Goal: Task Accomplishment & Management: Use online tool/utility

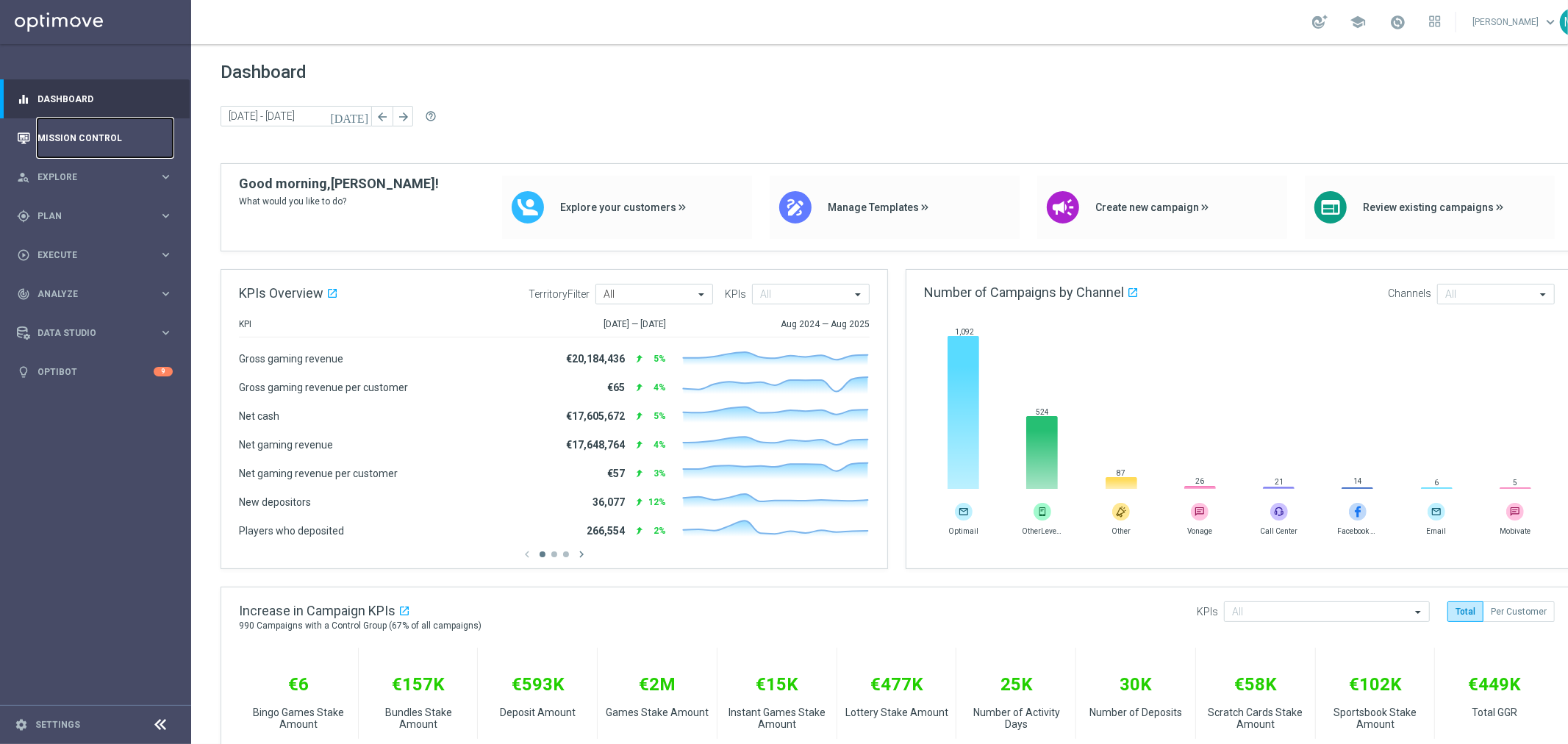
click at [77, 138] on link "Mission Control" at bounding box center [105, 138] width 135 height 39
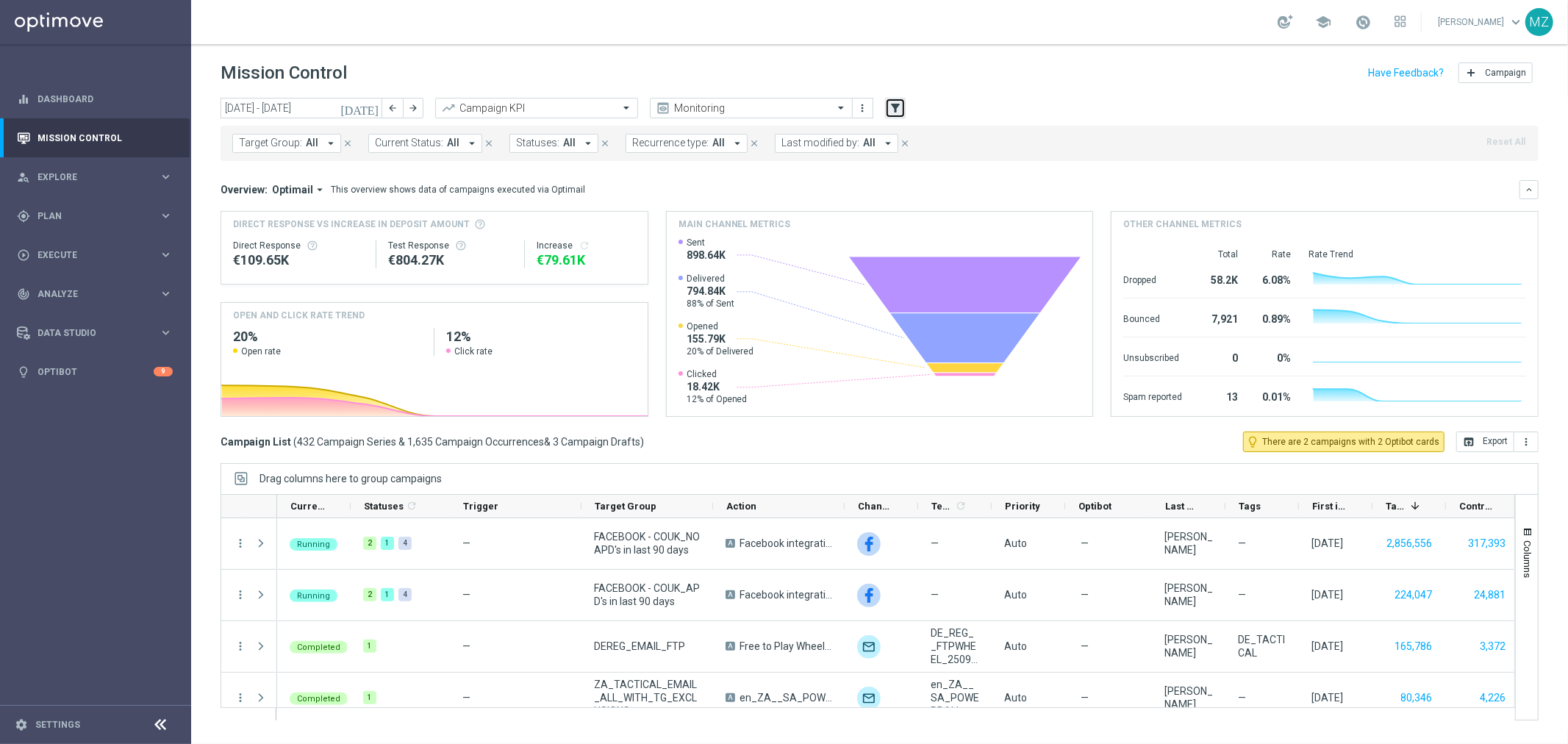
click at [887, 108] on button "filter_alt" at bounding box center [895, 107] width 21 height 21
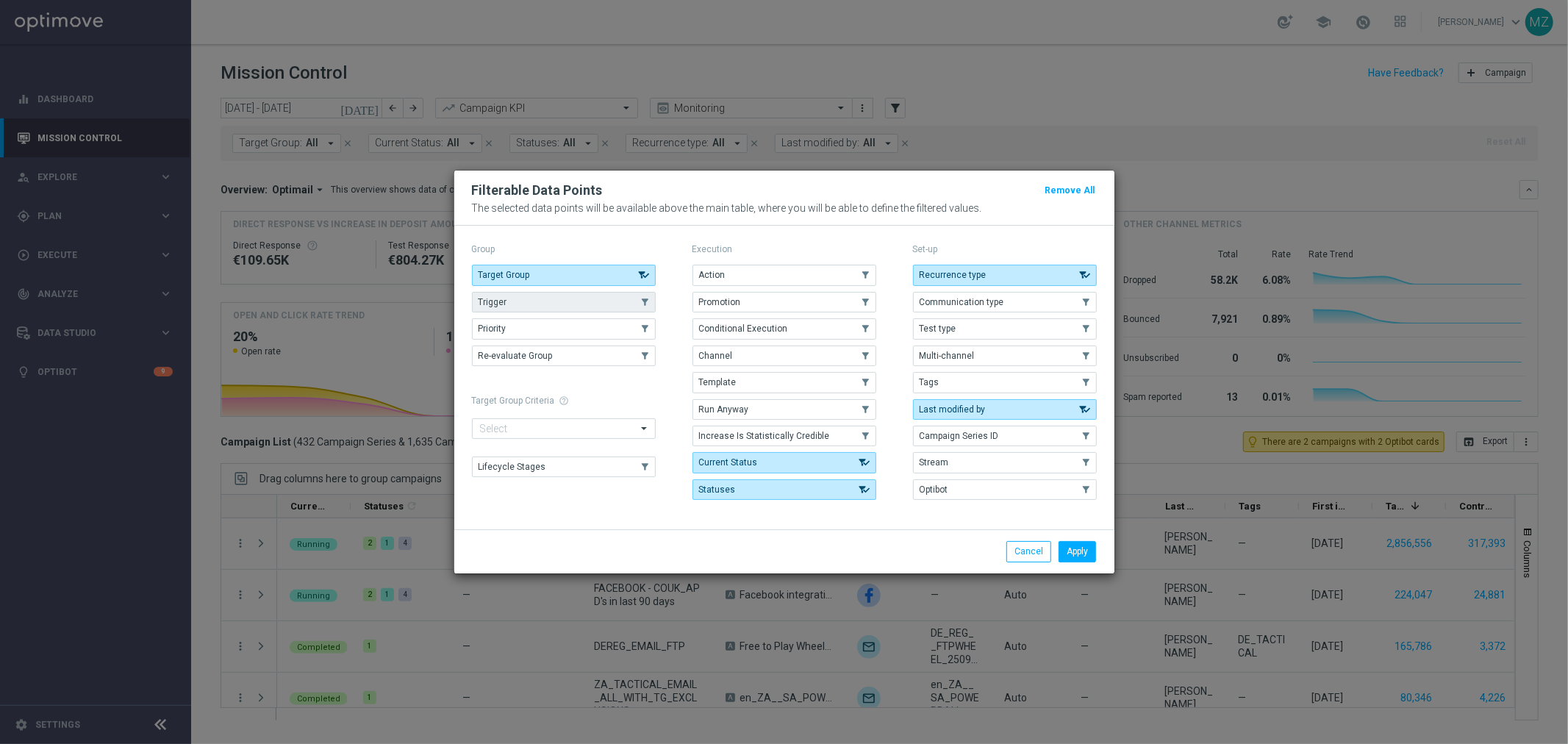
click at [538, 295] on button "Trigger" at bounding box center [563, 302] width 183 height 21
click at [1069, 549] on button "Apply" at bounding box center [1078, 552] width 38 height 21
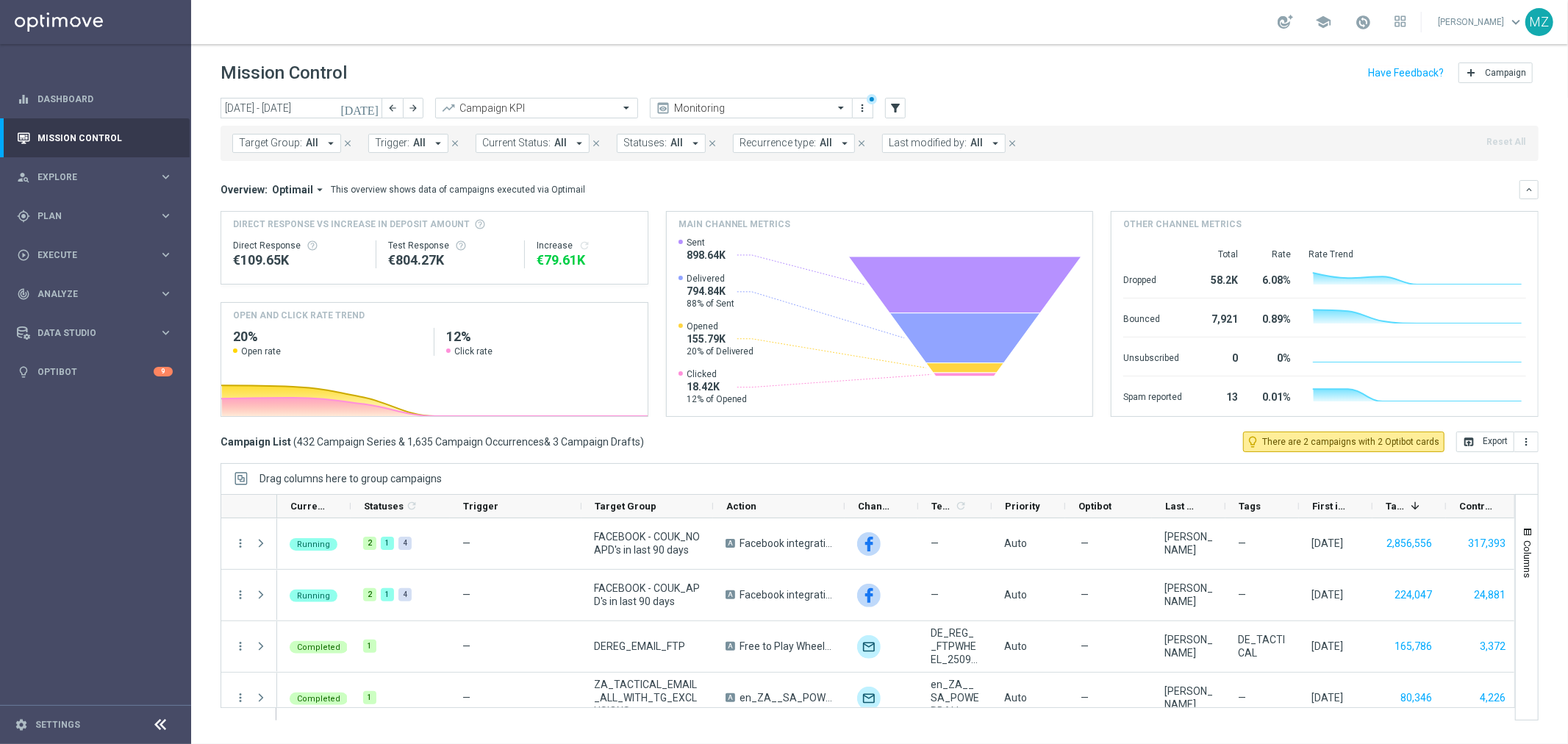
click at [381, 135] on button "Trigger: All arrow_drop_down" at bounding box center [409, 143] width 81 height 19
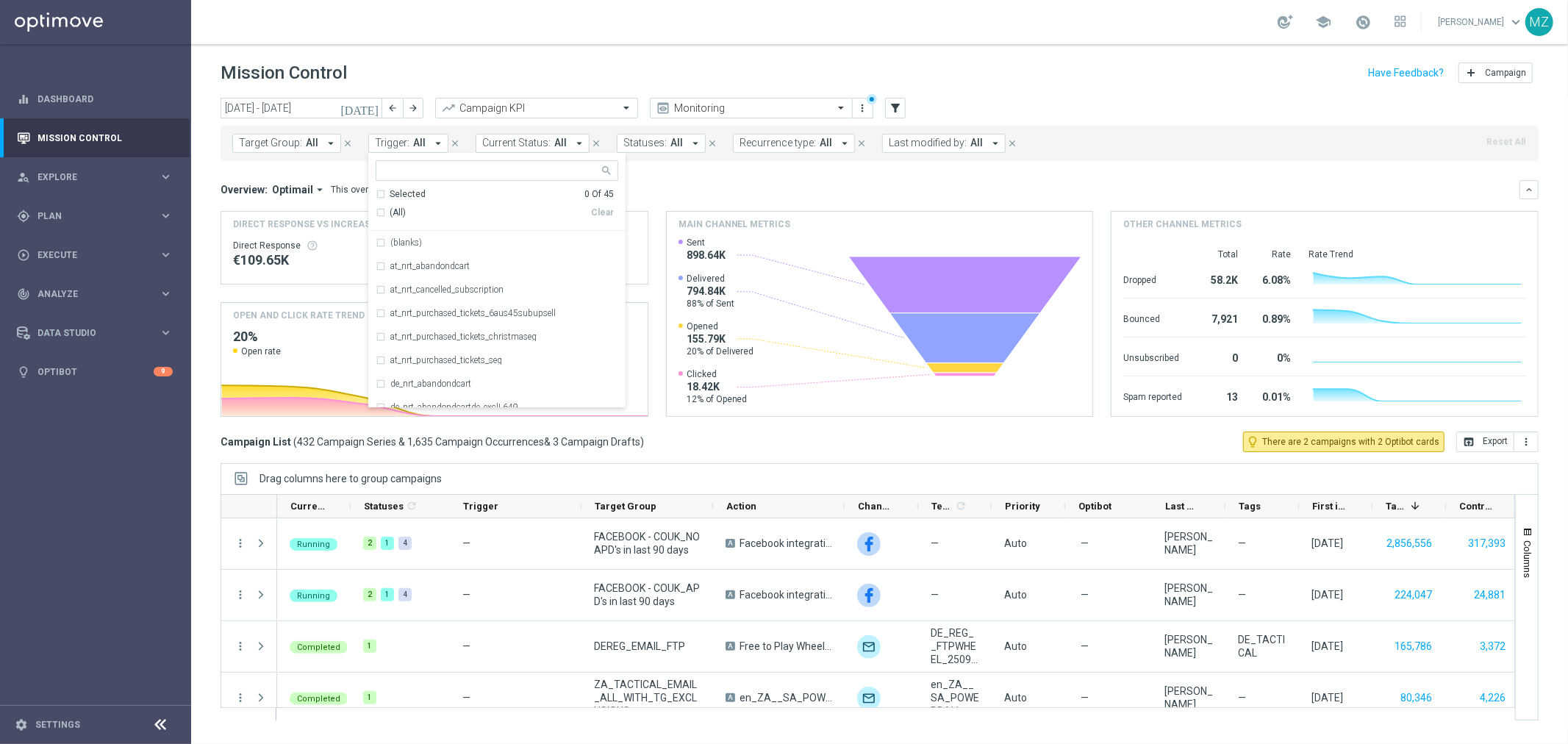
click at [373, 107] on icon "today" at bounding box center [360, 107] width 39 height 13
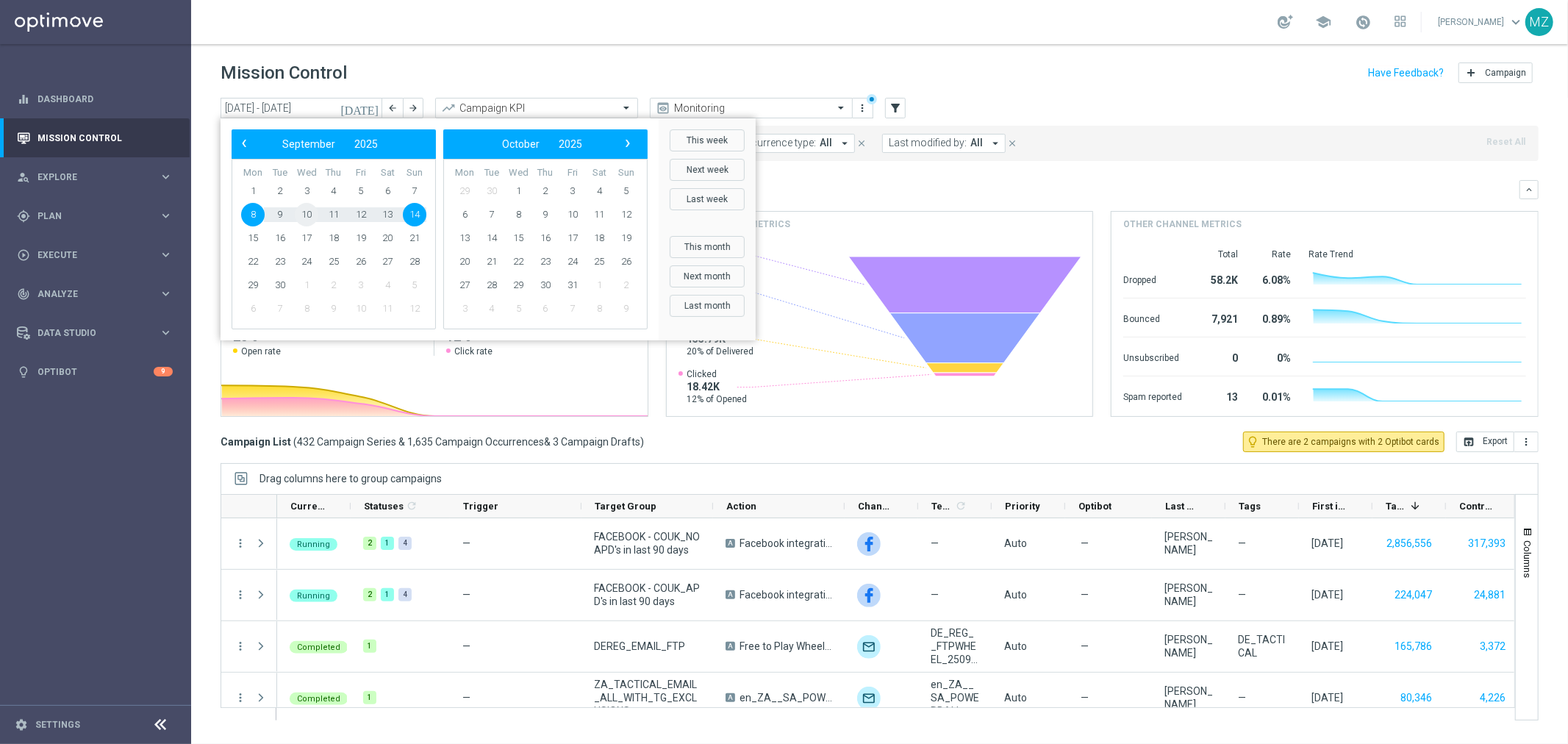
click at [298, 217] on span "10" at bounding box center [306, 215] width 23 height 23
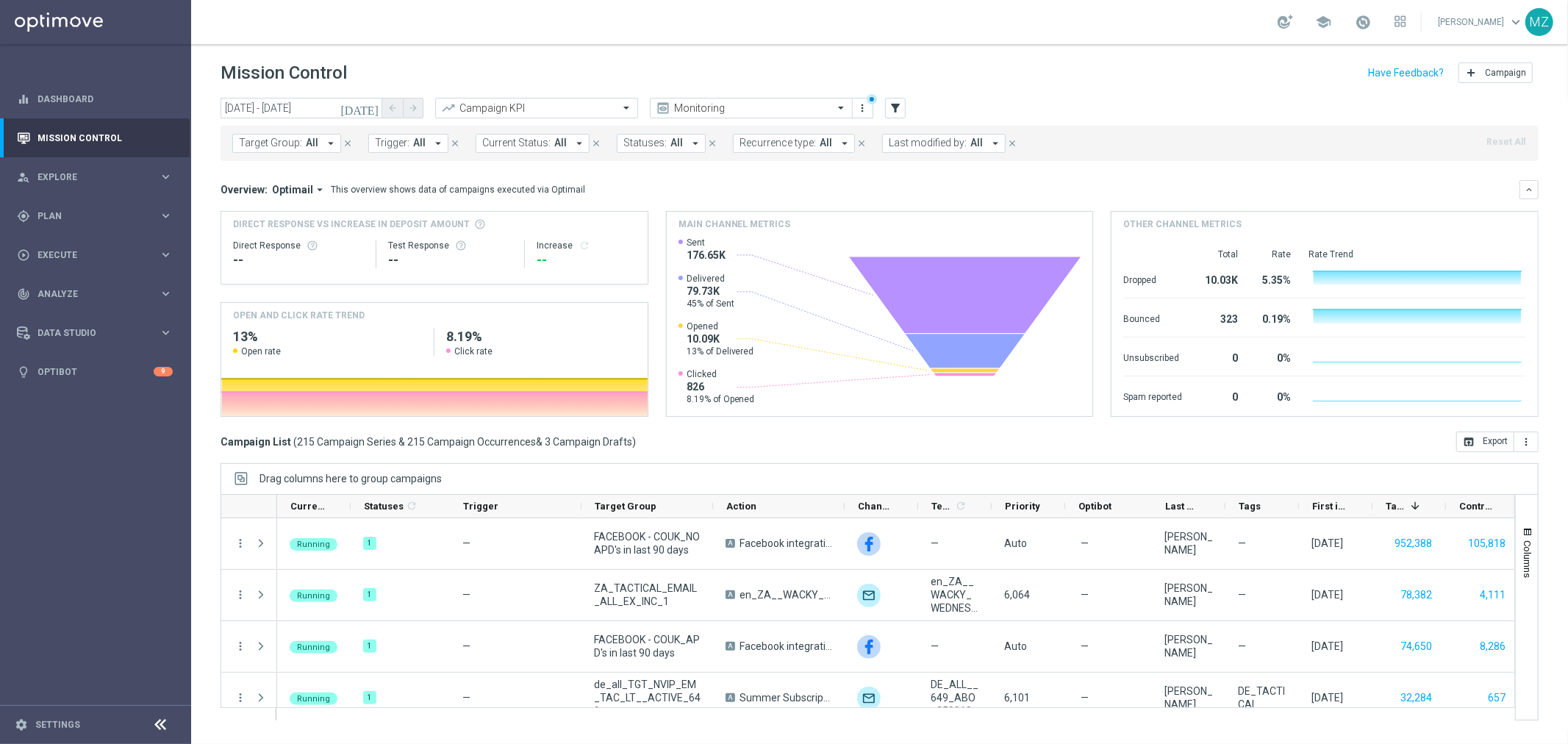
click at [415, 142] on span "All" at bounding box center [420, 143] width 13 height 13
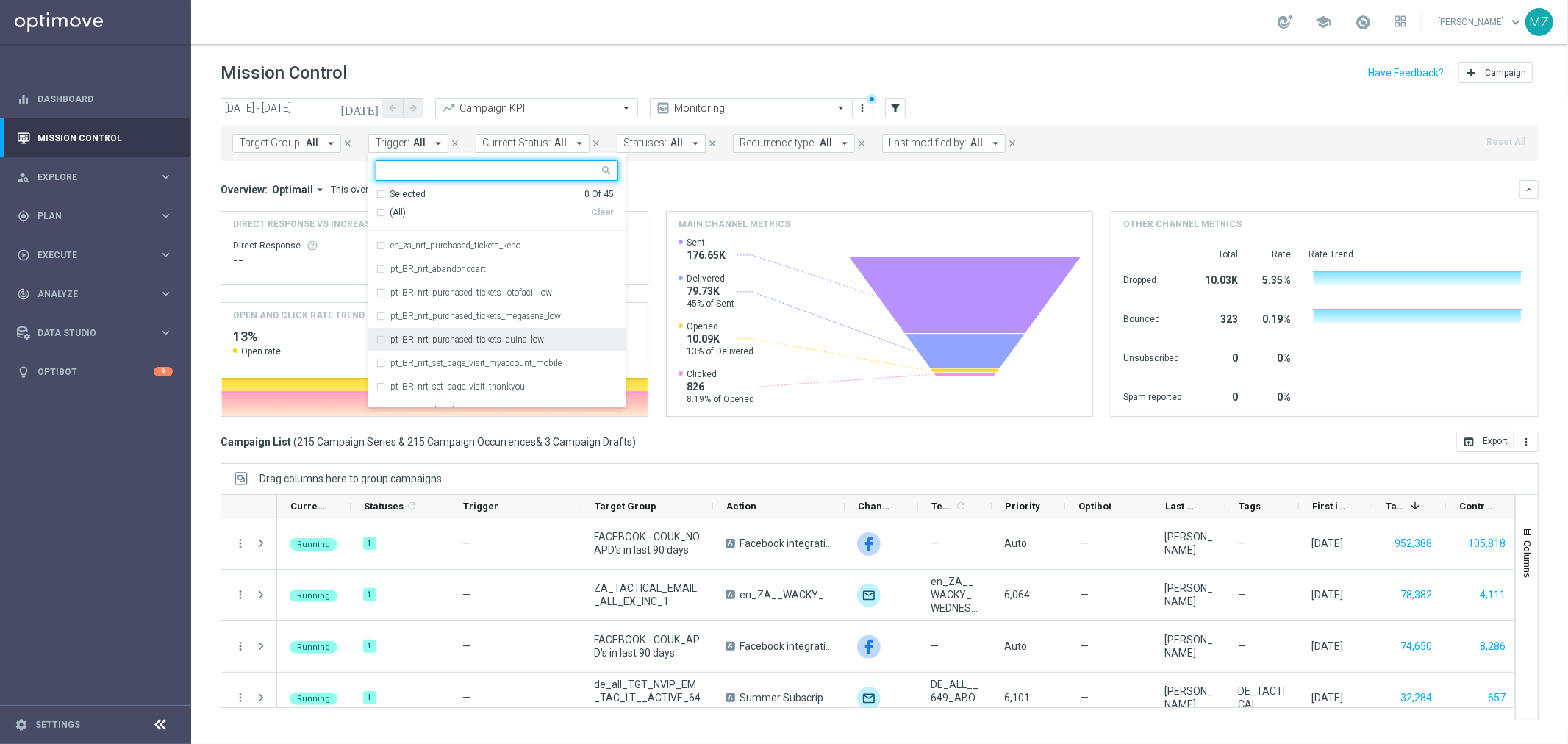
scroll to position [571, 0]
click at [525, 334] on label "pt_BR_nrt_purchased_tickets_lotofacil_low" at bounding box center [471, 330] width 162 height 9
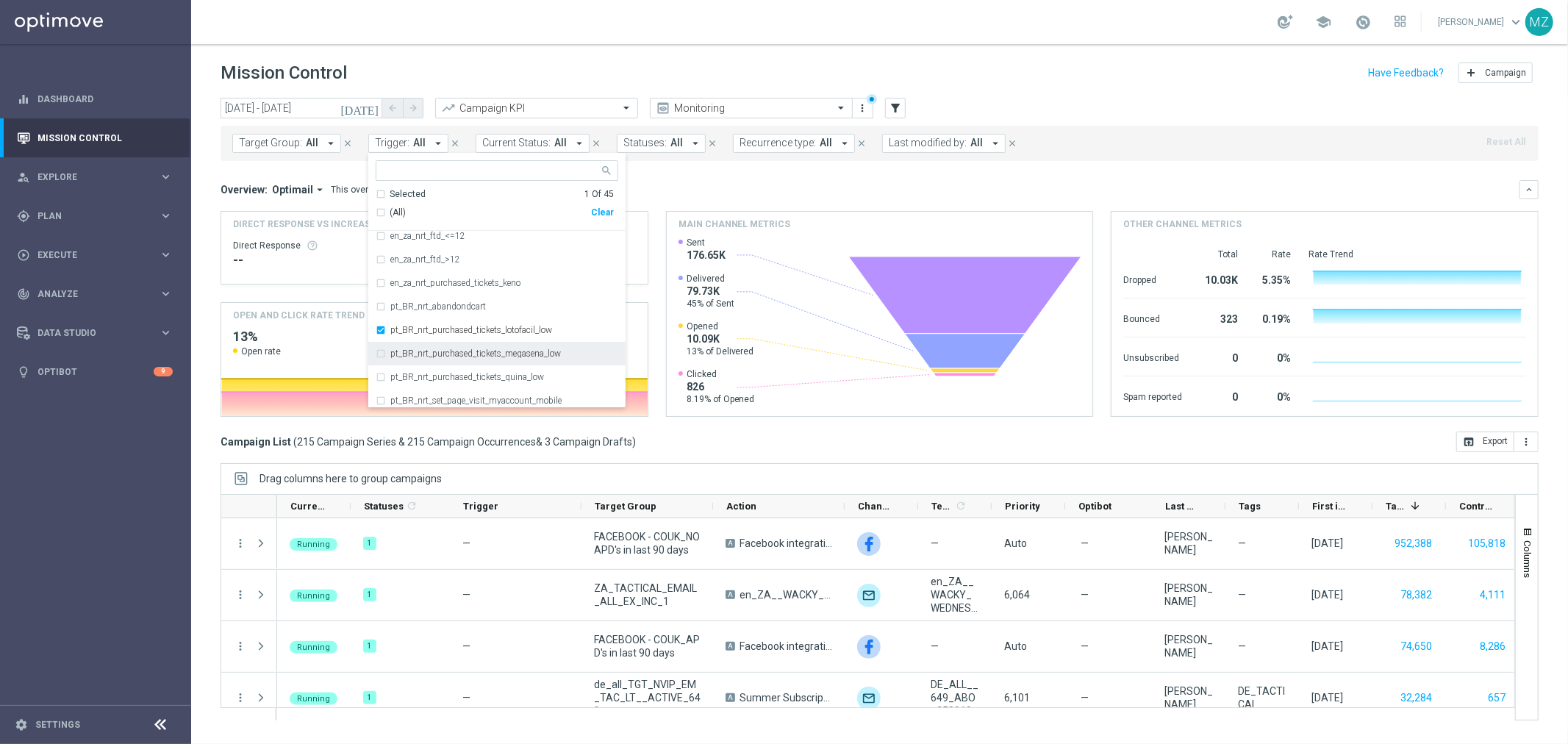
click at [525, 348] on div "pt_BR_nrt_purchased_tickets_megasena_low" at bounding box center [497, 354] width 243 height 23
click at [513, 373] on label "pt_BR_nrt_purchased_tickets_quina_low" at bounding box center [467, 378] width 154 height 9
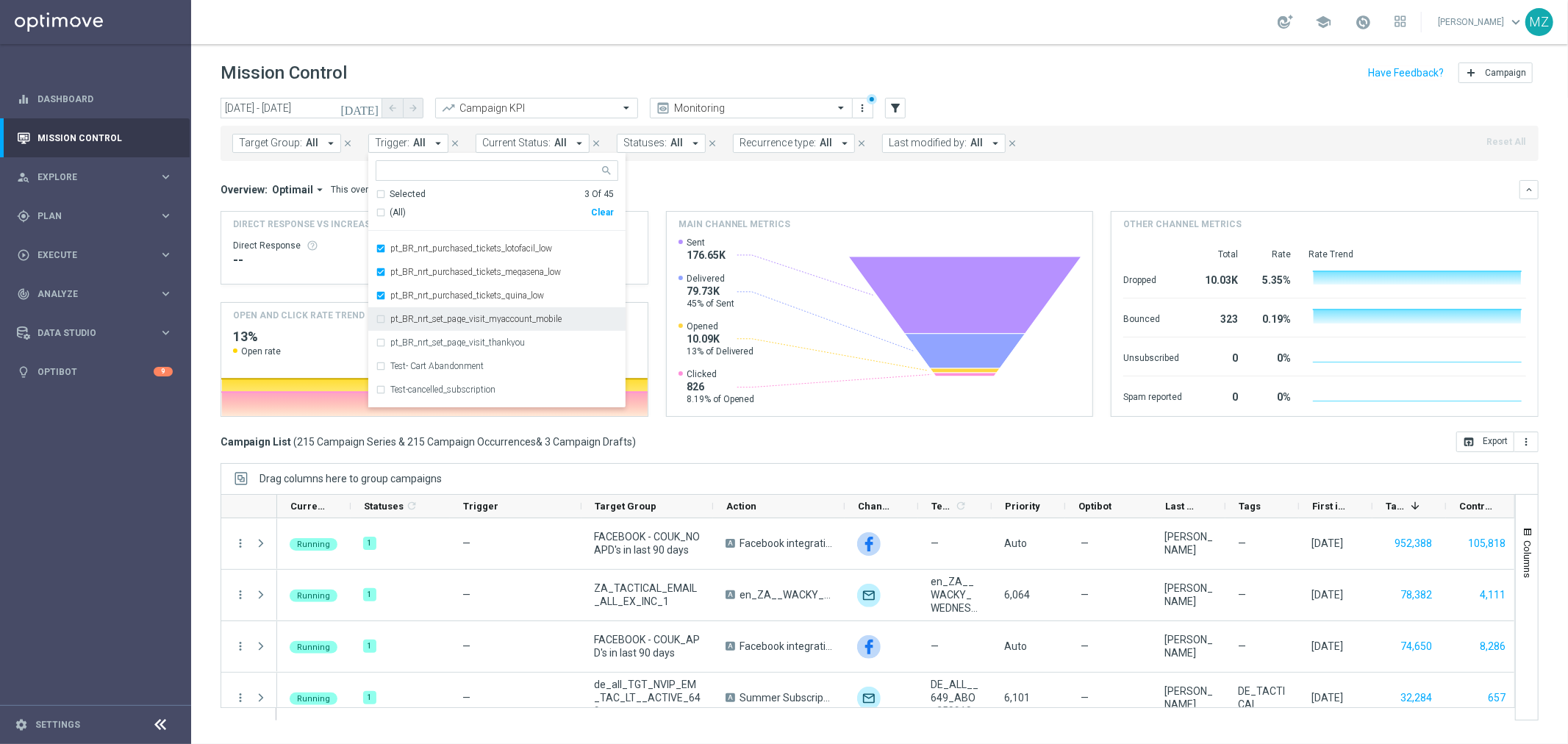
click at [1088, 83] on div "Mission Control add Campaign" at bounding box center [879, 73] width 1318 height 29
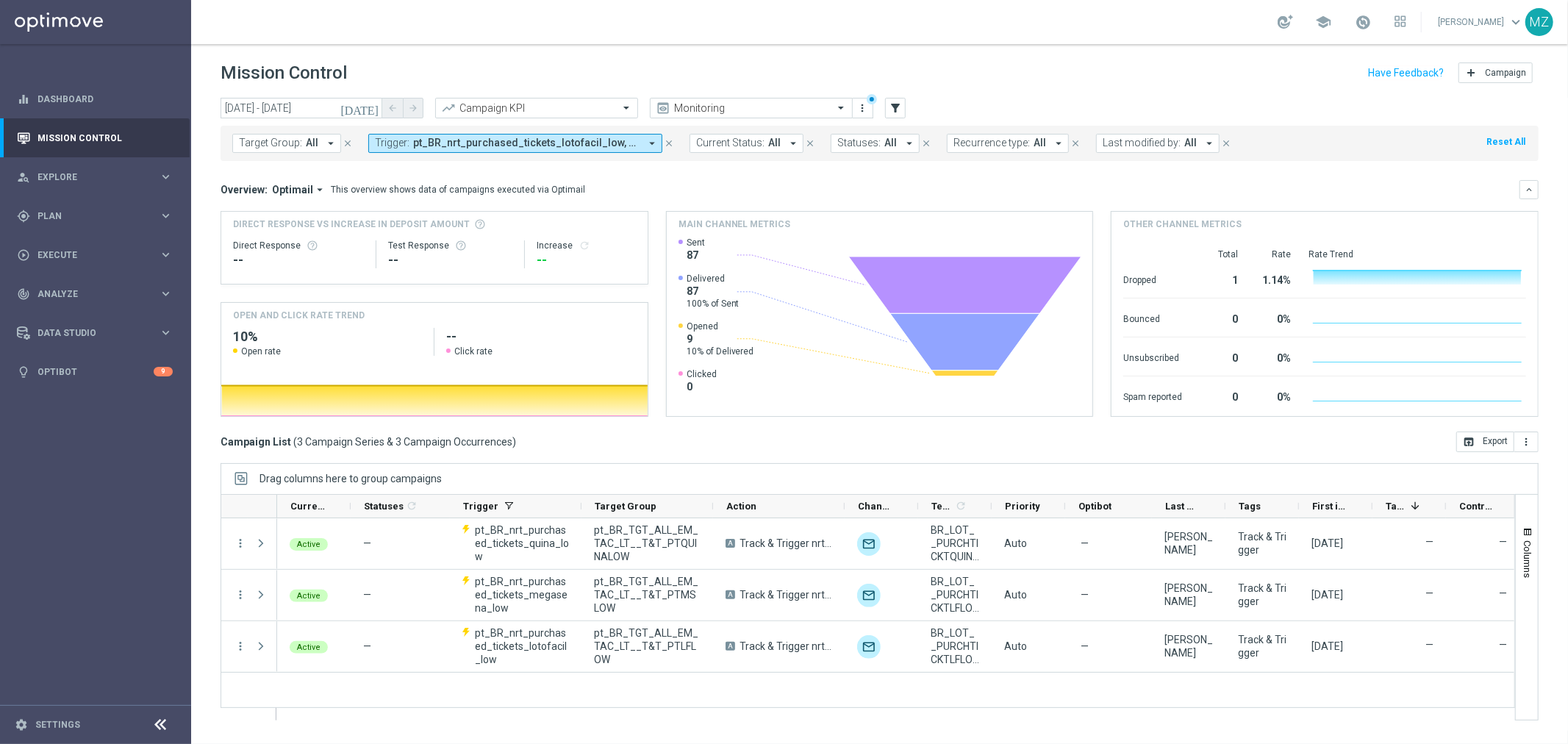
click at [370, 112] on icon "today" at bounding box center [360, 107] width 39 height 13
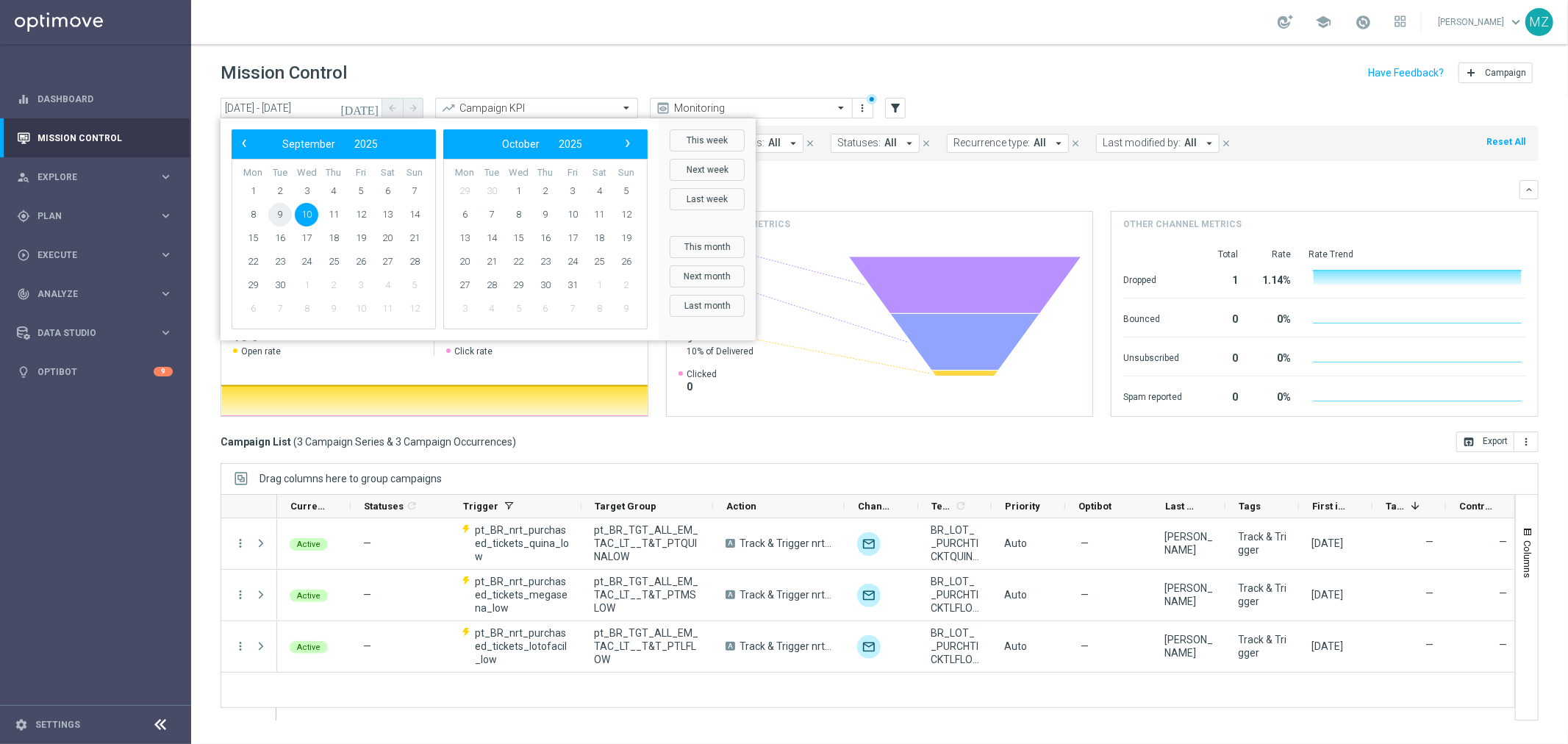
click at [283, 218] on span "9" at bounding box center [280, 215] width 23 height 23
click at [305, 215] on span "10" at bounding box center [306, 215] width 23 height 23
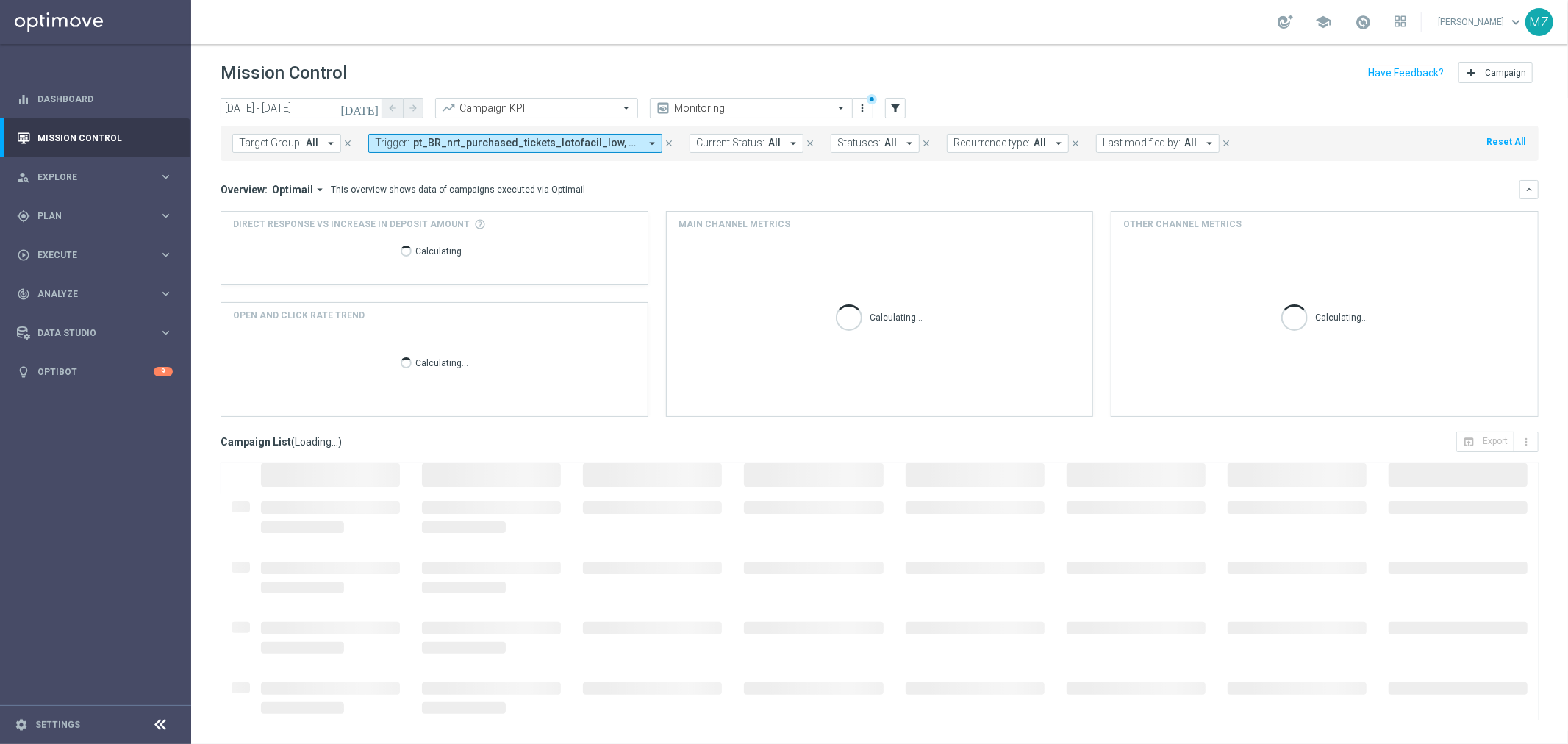
type input "09 Sep 2025 - 10 Sep 2025"
click at [447, 144] on span "pt_BR_nrt_purchased_tickets_lotofacil_low, pt_BR_nrt_purchased_tickets_megasena…" at bounding box center [526, 143] width 226 height 13
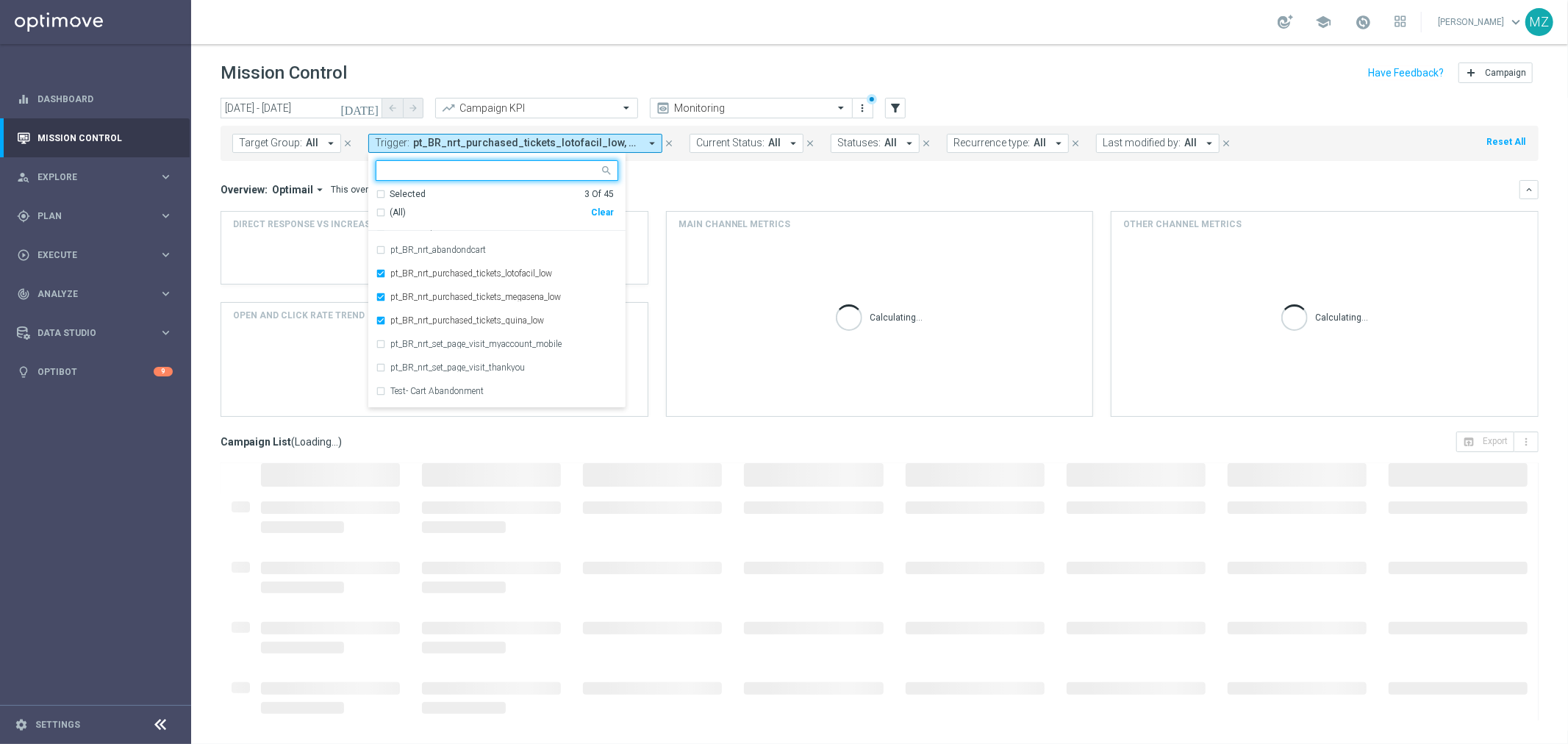
scroll to position [571, 0]
click at [446, 356] on label "pt_BR_nrt_purchased_tickets_megasena_low" at bounding box center [475, 354] width 171 height 9
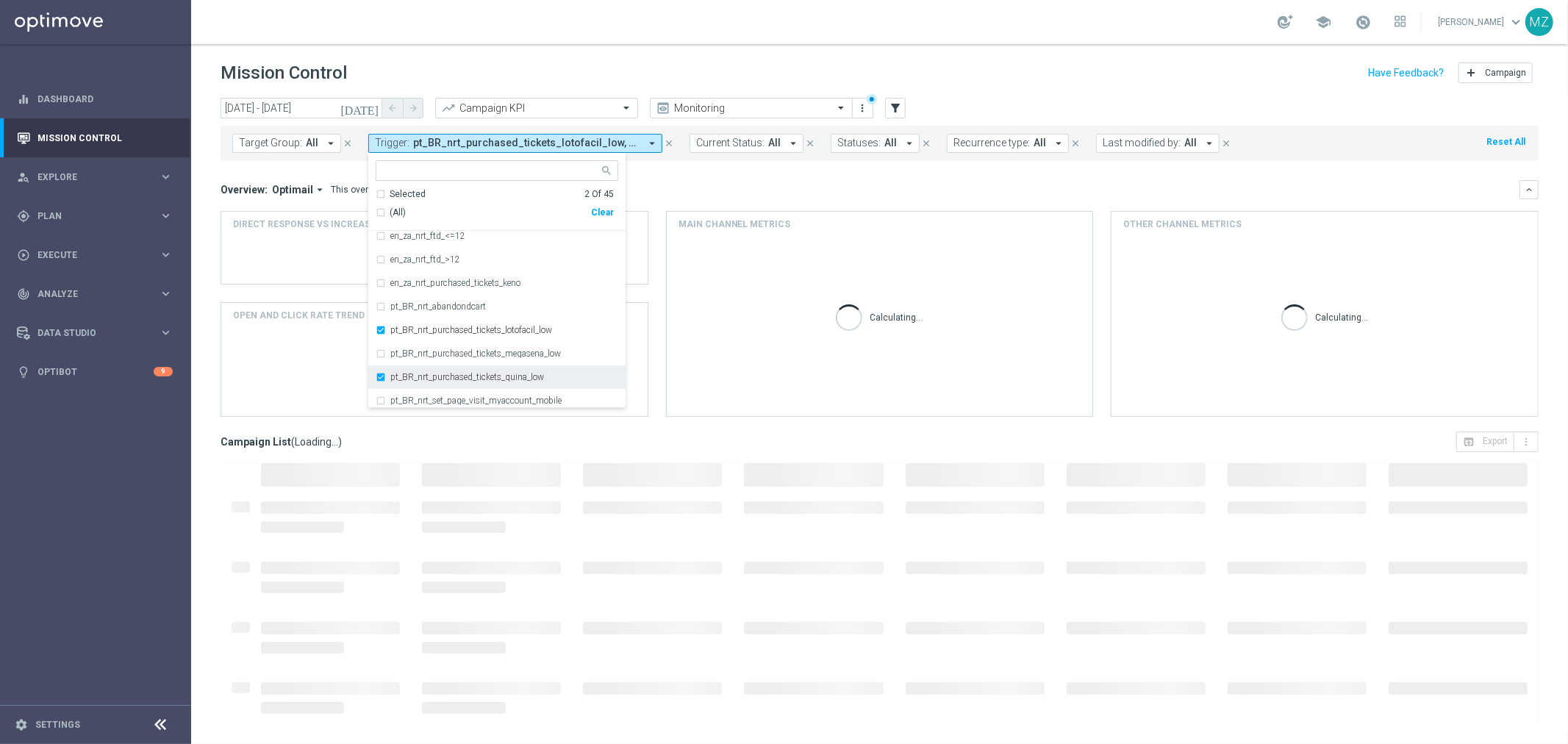
click at [437, 377] on label "pt_BR_nrt_purchased_tickets_quina_low" at bounding box center [467, 378] width 154 height 9
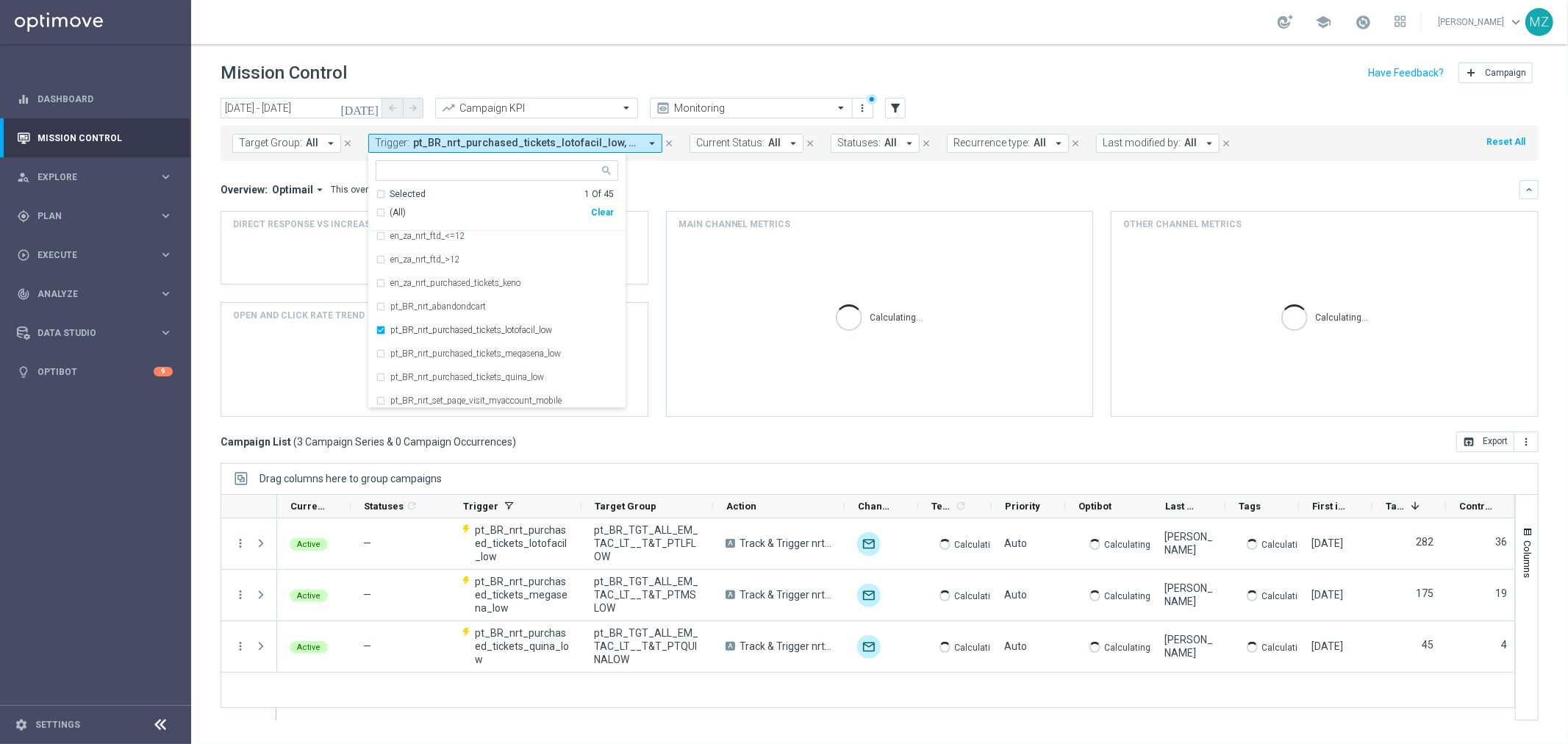
click at [1123, 73] on div "Mission Control add Campaign" at bounding box center [879, 73] width 1318 height 29
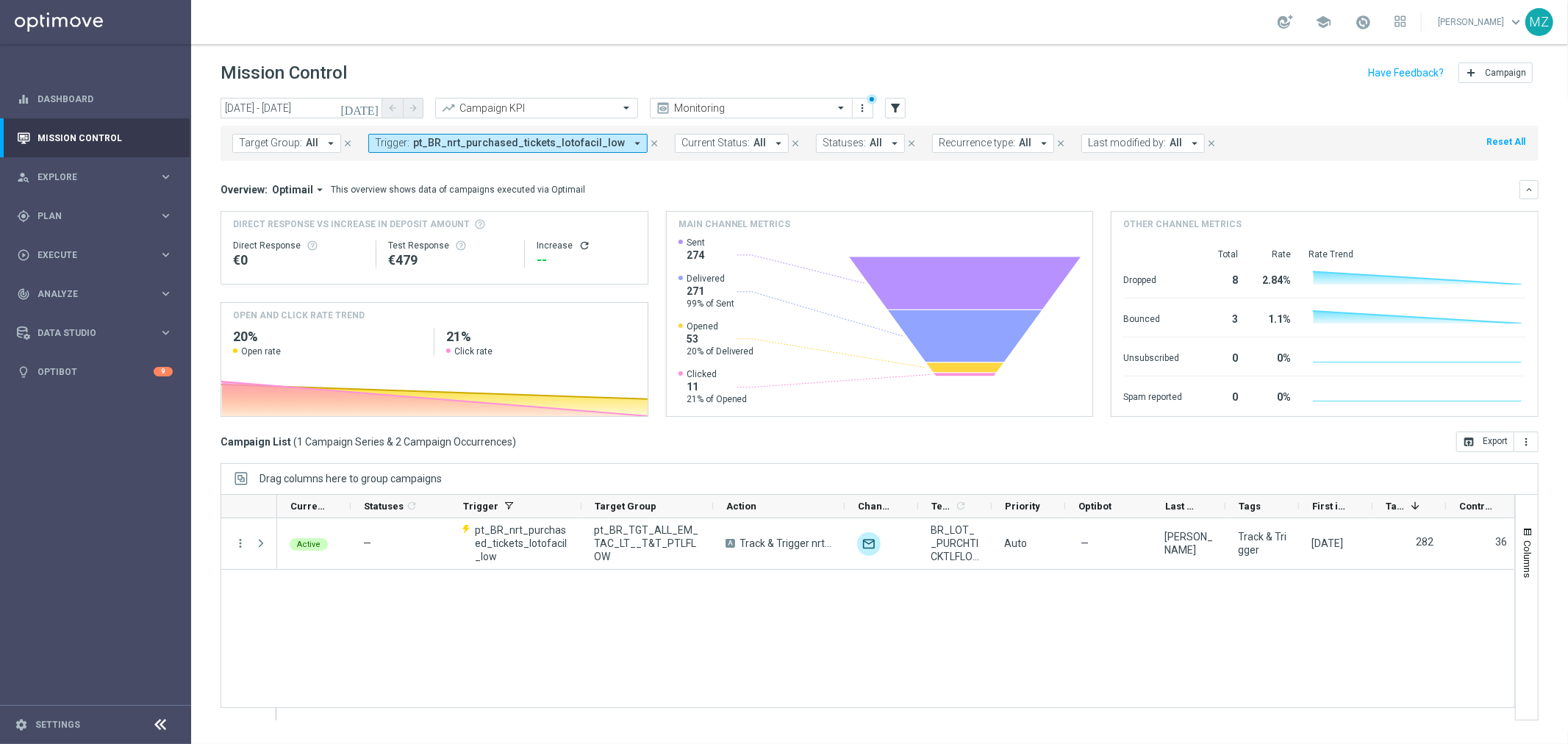
click at [579, 240] on icon "refresh" at bounding box center [584, 245] width 12 height 12
click at [454, 144] on span "pt_BR_nrt_purchased_tickets_lotofacil_low" at bounding box center [519, 143] width 212 height 13
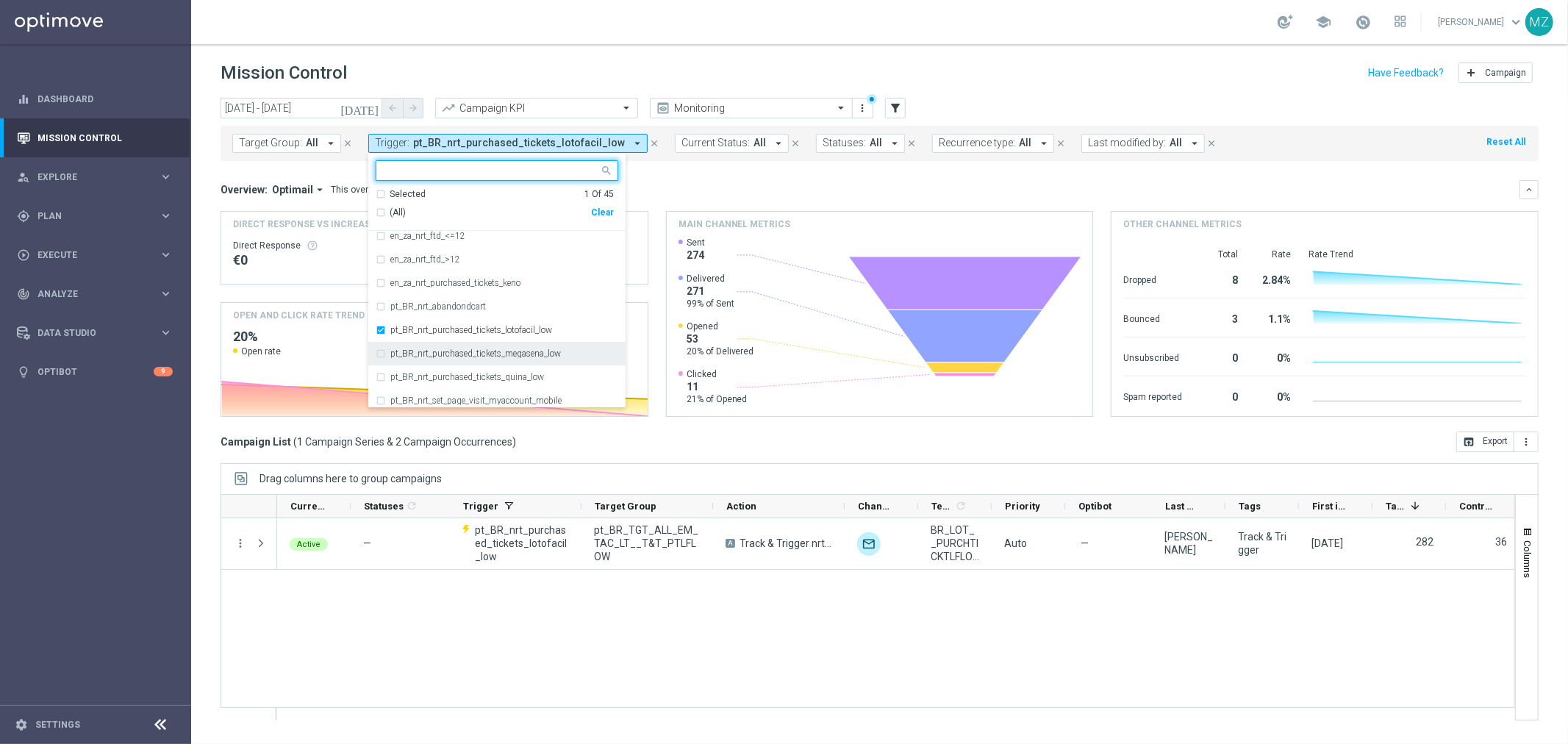
drag, startPoint x: 439, startPoint y: 349, endPoint x: 438, endPoint y: 342, distance: 7.1
click at [439, 349] on label "pt_BR_nrt_purchased_tickets_megasena_low" at bounding box center [475, 354] width 171 height 9
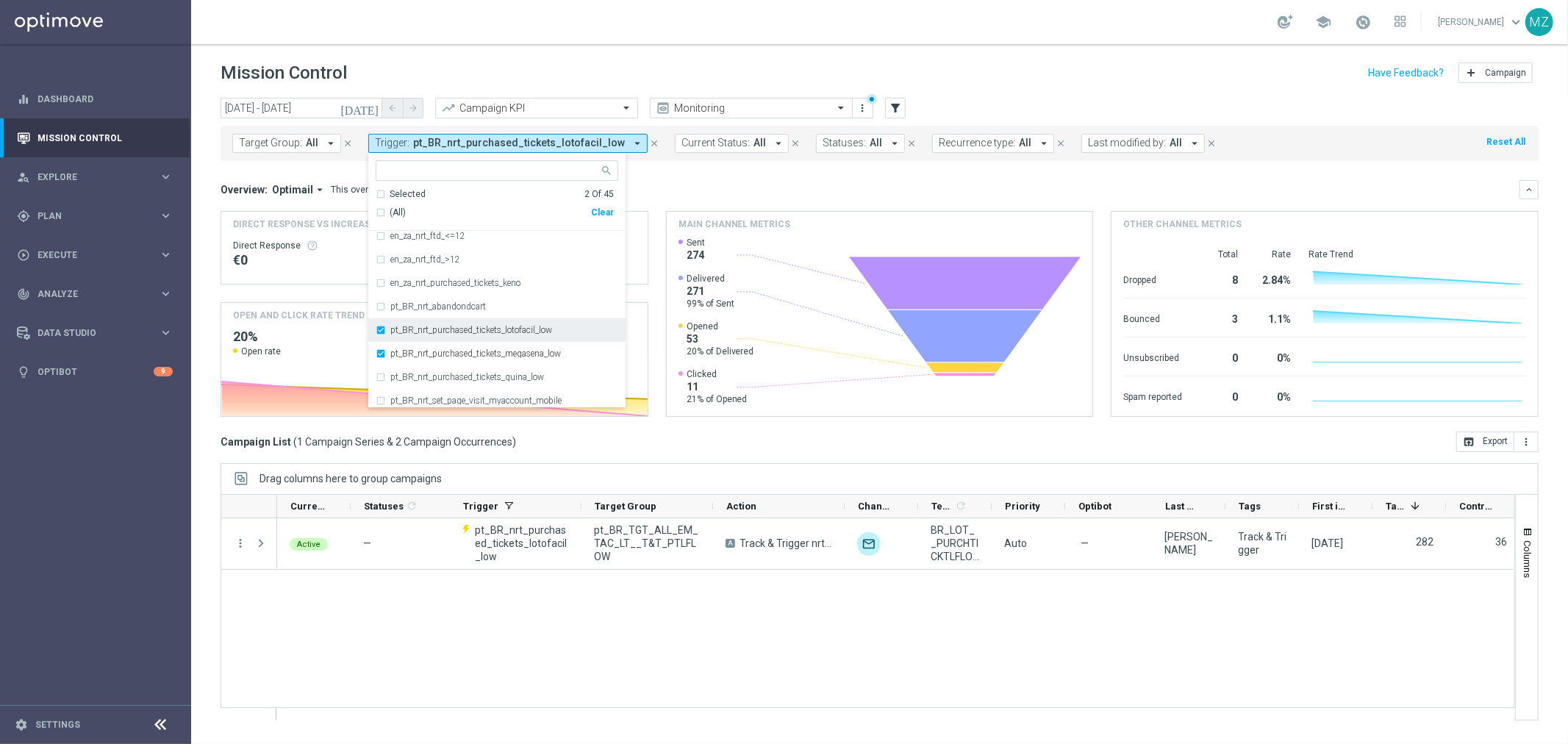
click at [441, 321] on div "pt_BR_nrt_purchased_tickets_lotofacil_low" at bounding box center [497, 330] width 243 height 23
click at [1016, 38] on div "school Magdalena Zazula keyboard_arrow_down MZ" at bounding box center [880, 21] width 1377 height 44
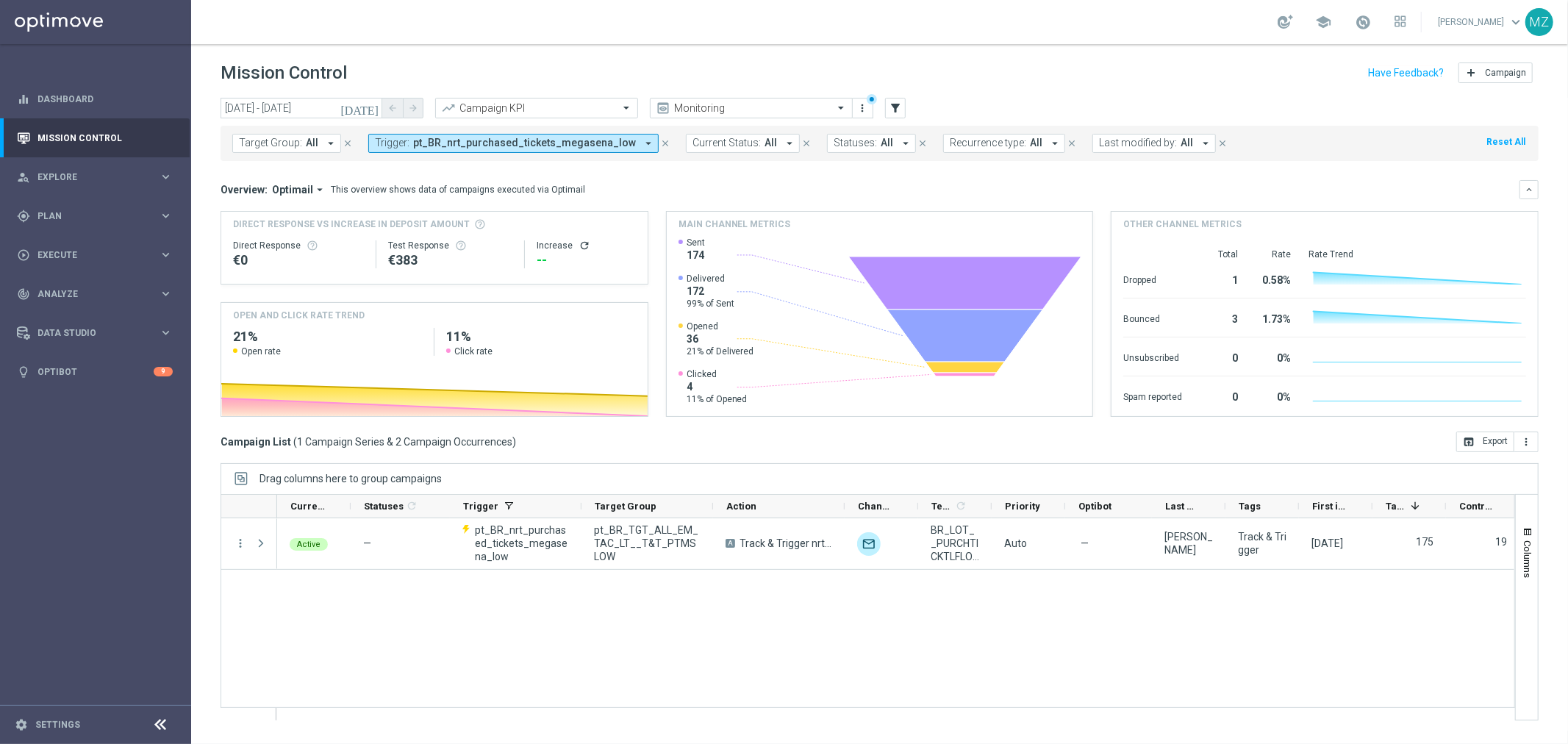
click at [451, 141] on span "pt_BR_nrt_purchased_tickets_megasena_low" at bounding box center [524, 143] width 223 height 13
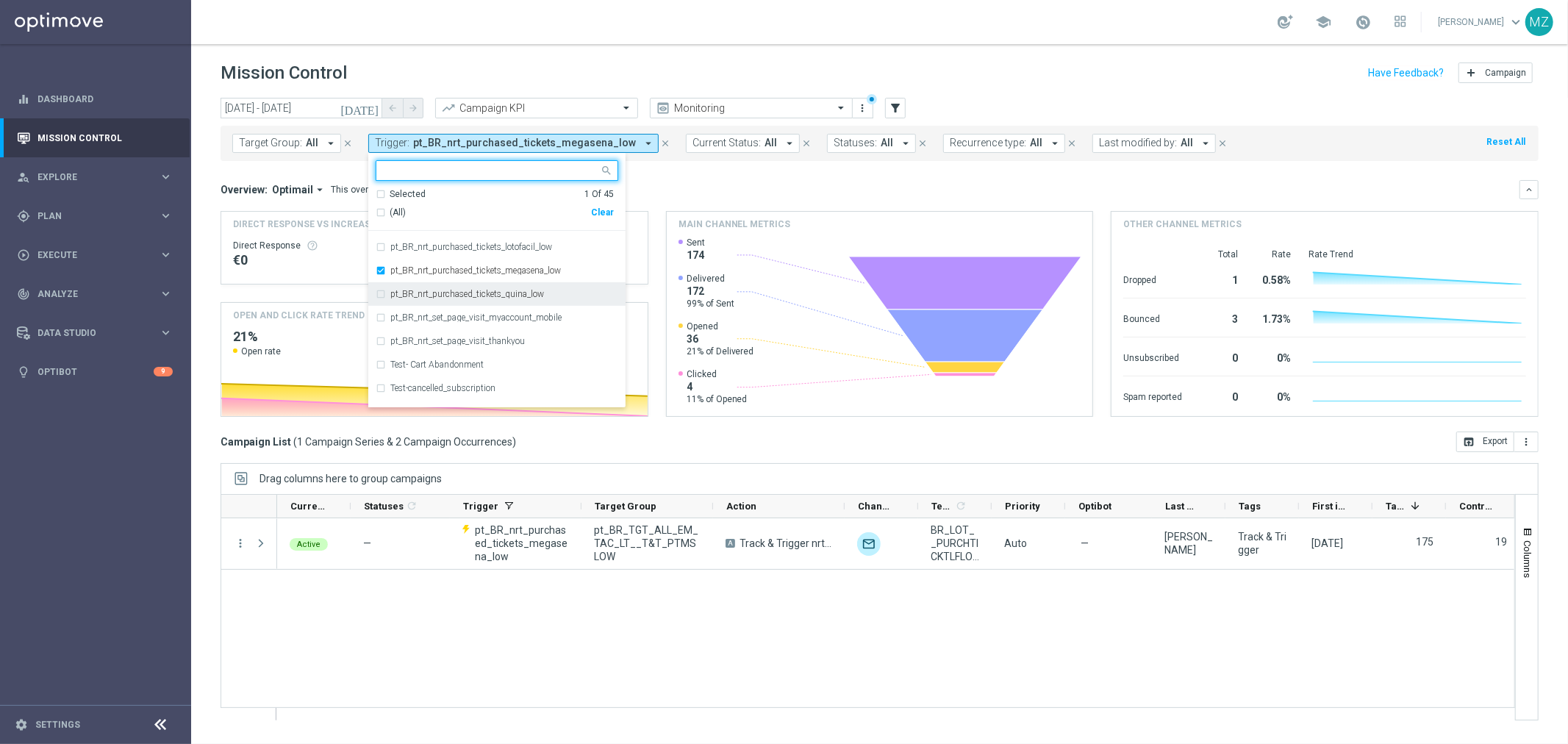
scroll to position [654, 0]
click at [460, 316] on label "pt_BR_nrt_set_page_visit_myaccount_mobile" at bounding box center [475, 320] width 171 height 9
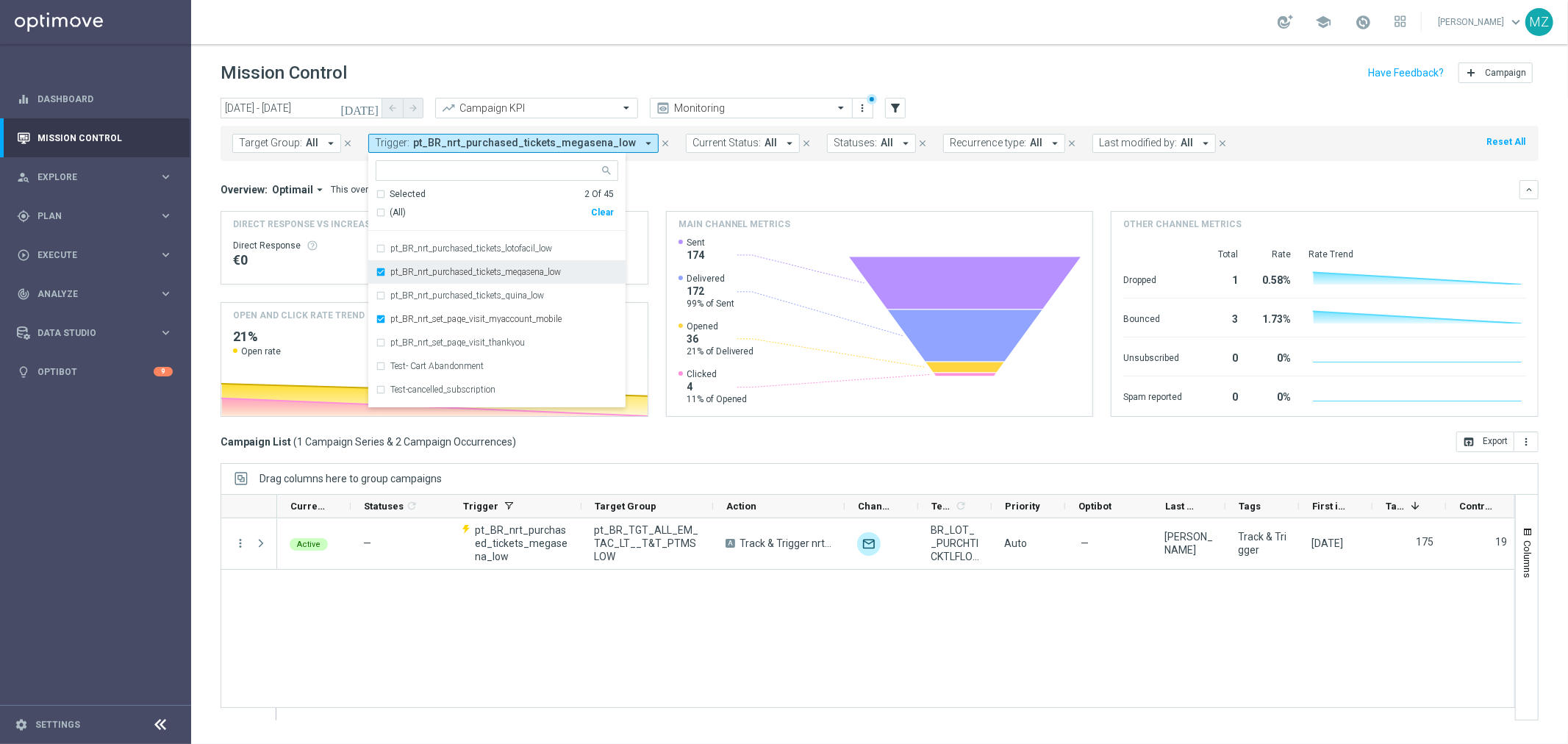
click at [444, 268] on label "pt_BR_nrt_purchased_tickets_megasena_low" at bounding box center [475, 272] width 171 height 9
click at [830, 22] on div "school Magdalena Zazula keyboard_arrow_down MZ" at bounding box center [880, 21] width 1377 height 44
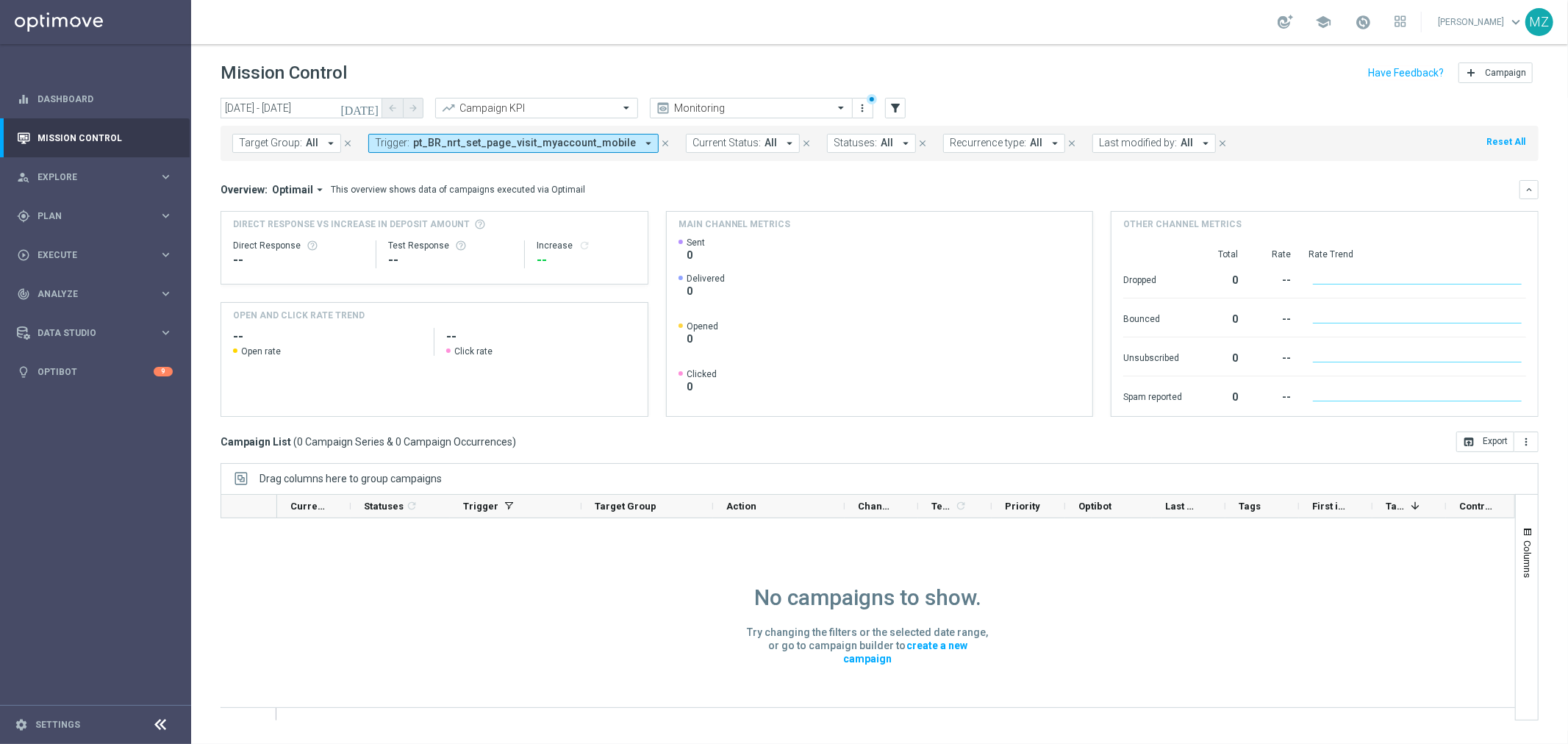
click at [584, 141] on span "pt_BR_nrt_set_page_visit_myaccount_mobile" at bounding box center [524, 143] width 223 height 13
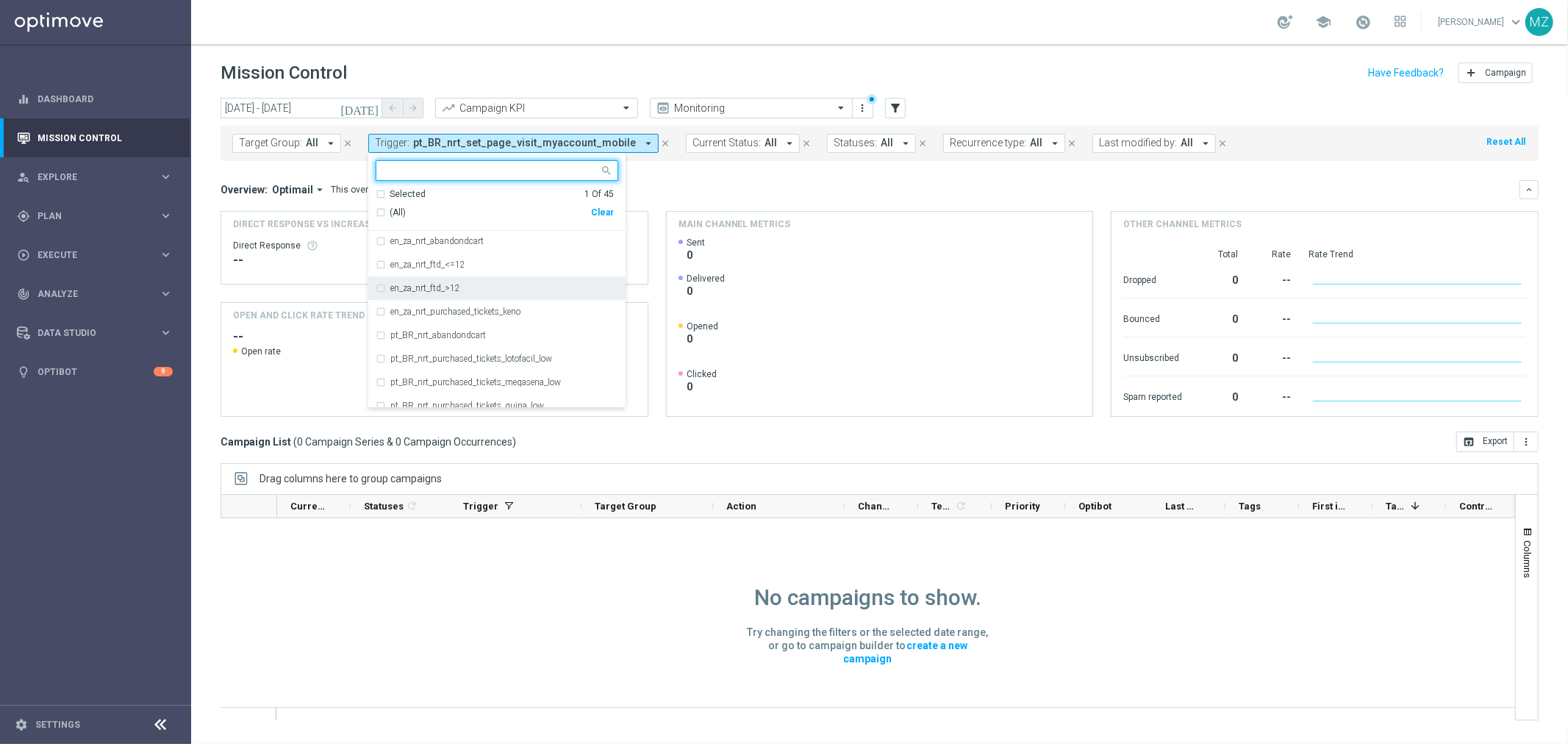
scroll to position [571, 0]
click at [499, 390] on div "pt_BR_nrt_set_page_visit_myaccount_mobile" at bounding box center [497, 401] width 243 height 23
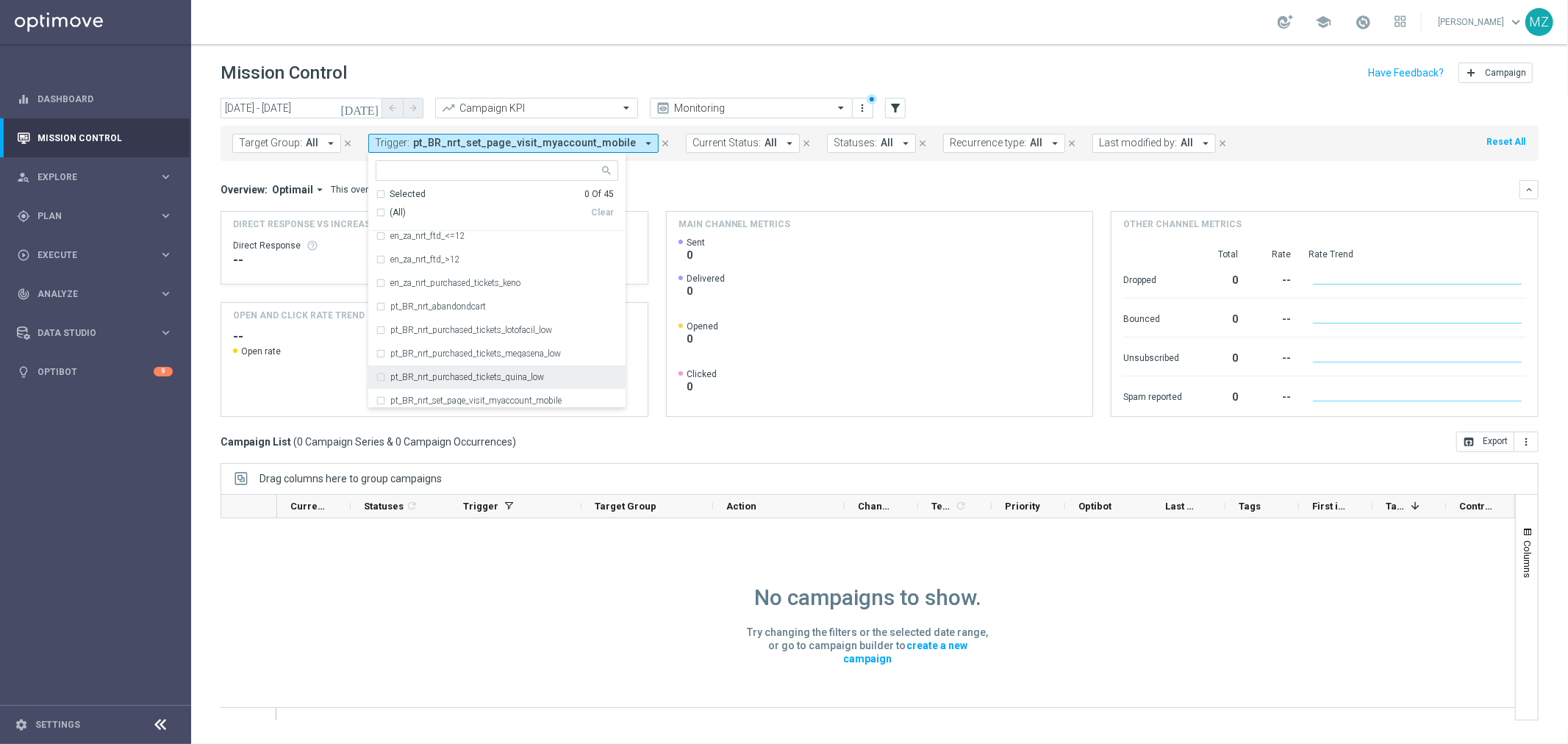
click at [489, 373] on label "pt_BR_nrt_purchased_tickets_quina_low" at bounding box center [467, 378] width 154 height 9
click at [806, 56] on header "Mission Control add Campaign" at bounding box center [880, 71] width 1377 height 54
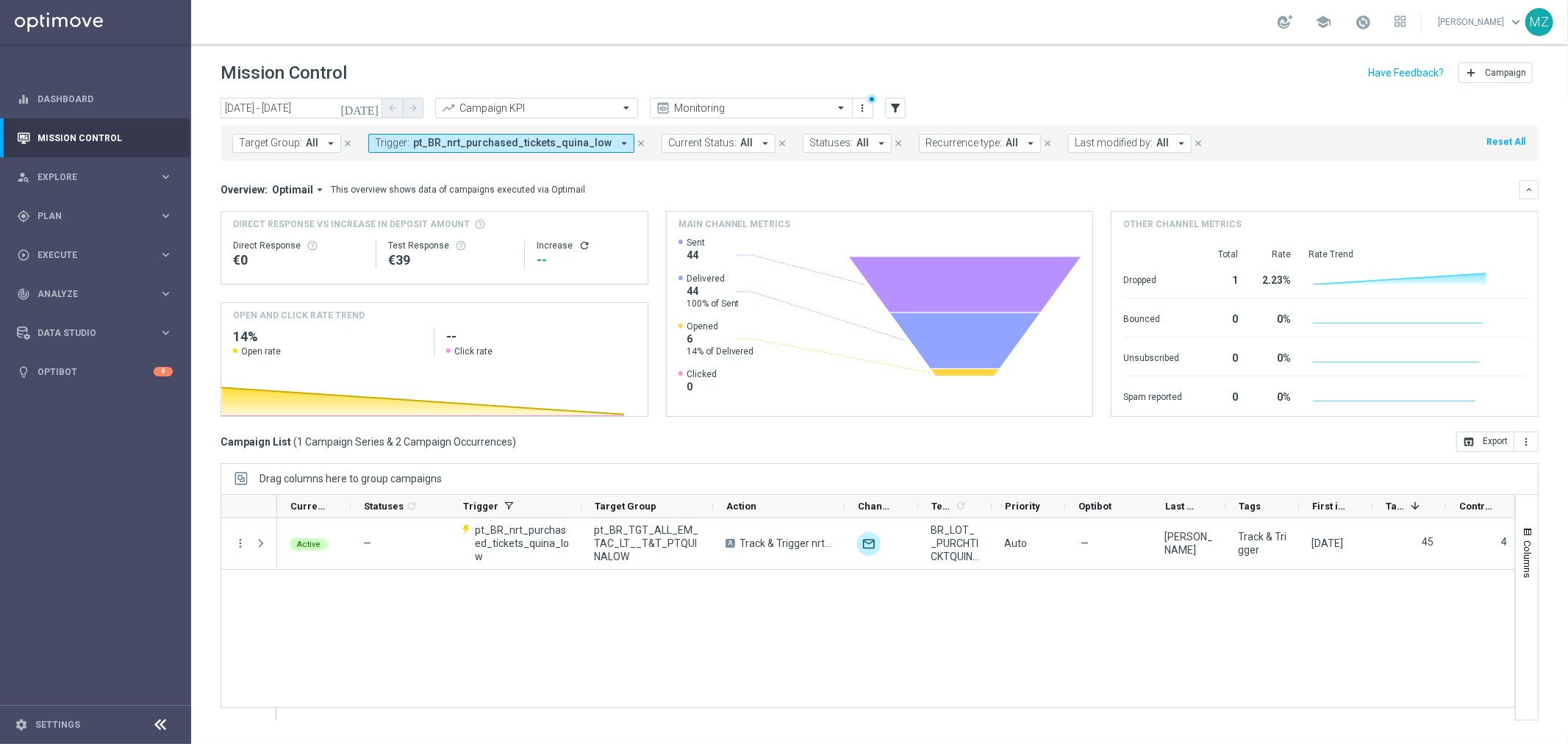
click at [584, 243] on icon "refresh" at bounding box center [584, 245] width 12 height 12
click at [557, 147] on span "pt_BR_nrt_purchased_tickets_quina_low" at bounding box center [513, 143] width 199 height 13
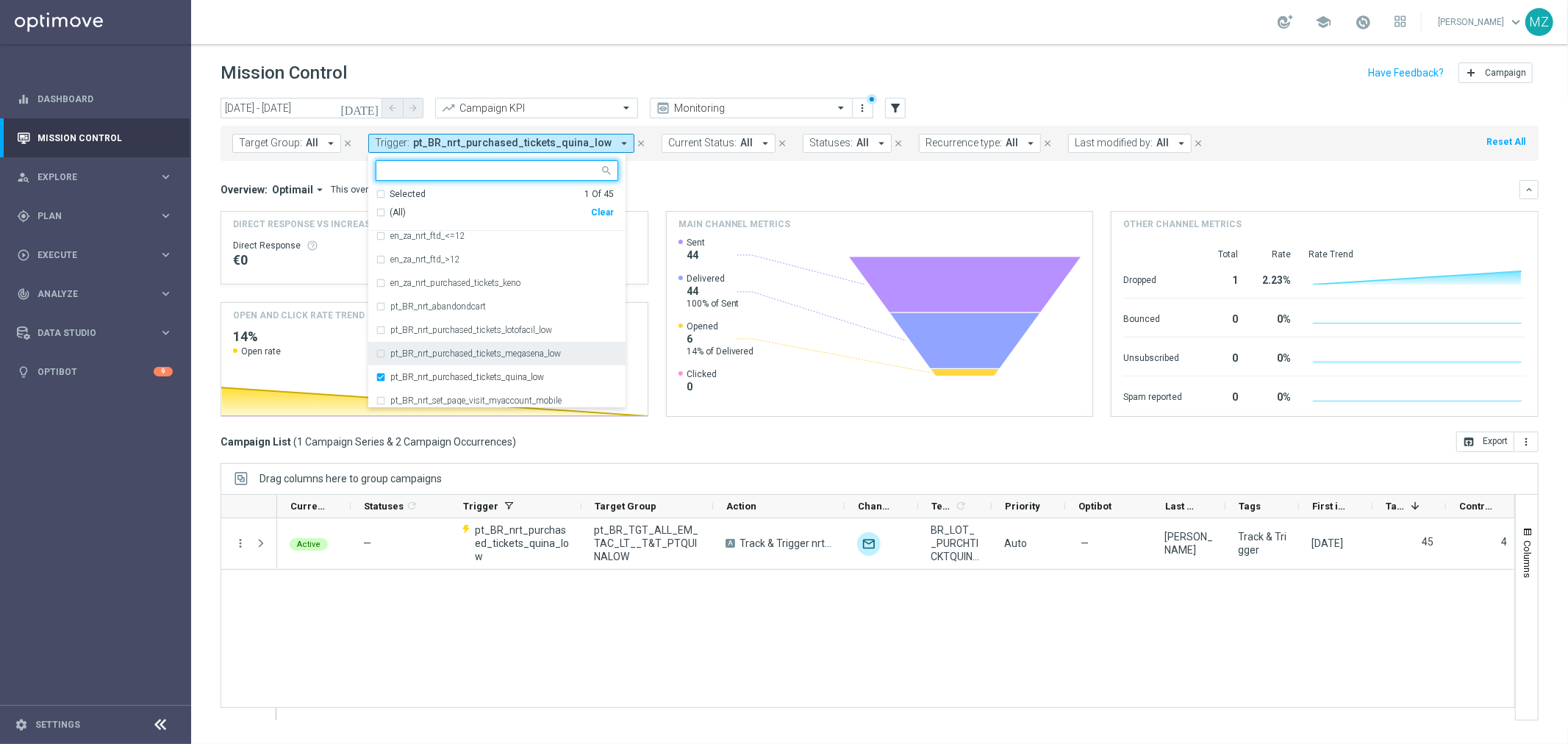
drag, startPoint x: 451, startPoint y: 371, endPoint x: 437, endPoint y: 359, distance: 18.4
click at [451, 371] on div "pt_BR_nrt_purchased_tickets_quina_low" at bounding box center [497, 377] width 243 height 23
click at [431, 344] on div "pt_BR_nrt_purchased_tickets_megasena_low" at bounding box center [497, 354] width 243 height 23
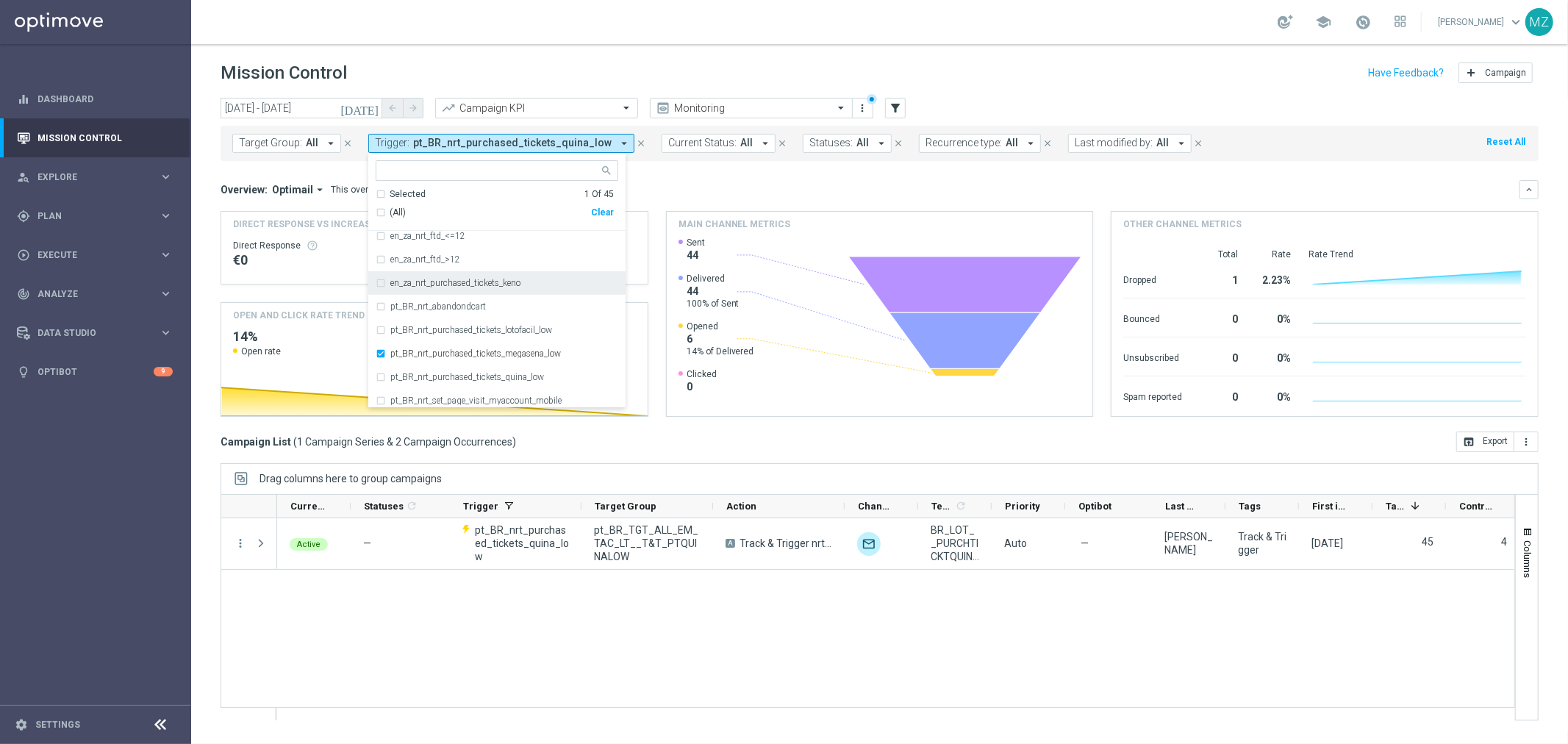
click at [888, 60] on div "Mission Control add Campaign" at bounding box center [879, 73] width 1318 height 29
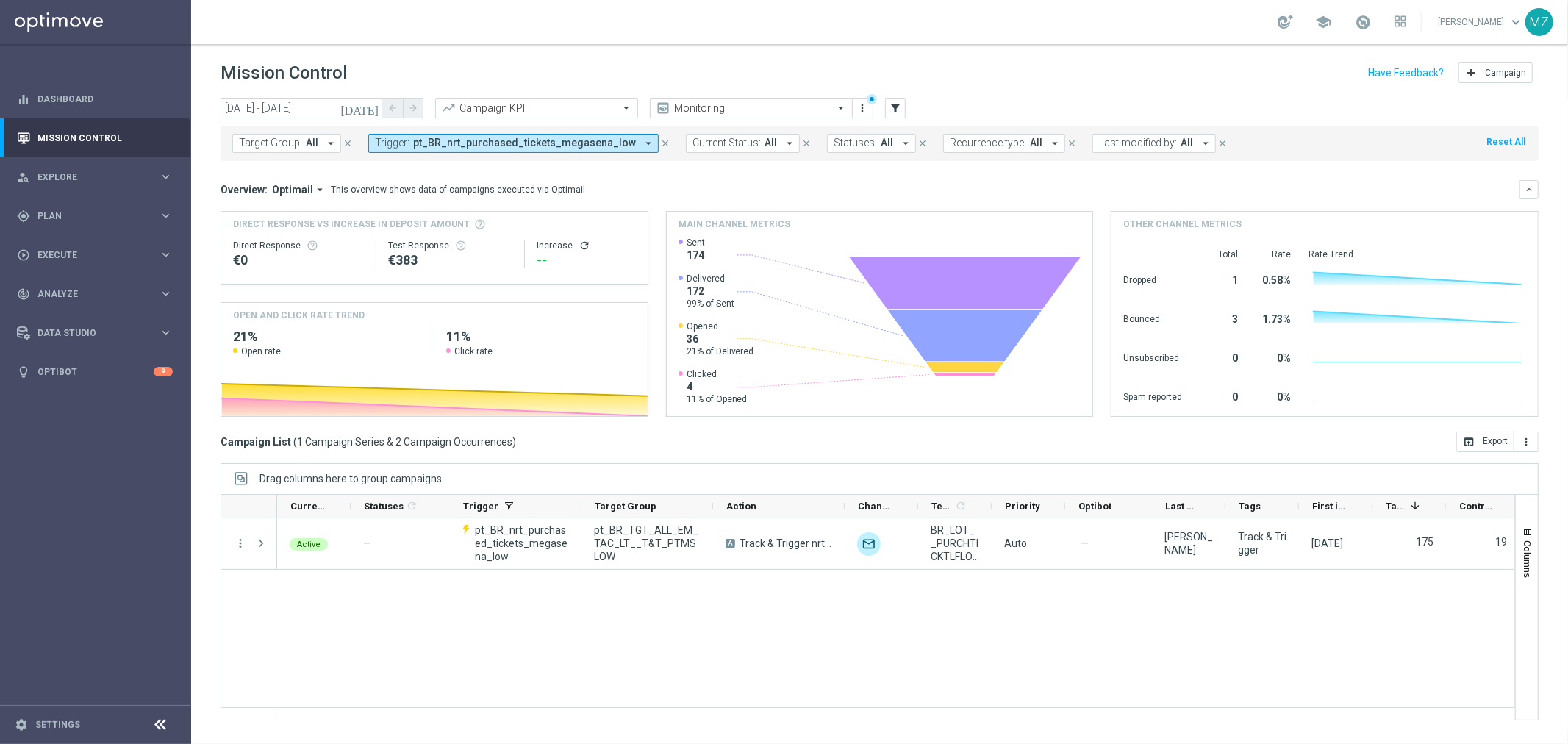
click at [490, 135] on button "Trigger: pt_BR_nrt_purchased_tickets_megasena_low arrow_drop_down" at bounding box center [514, 143] width 291 height 19
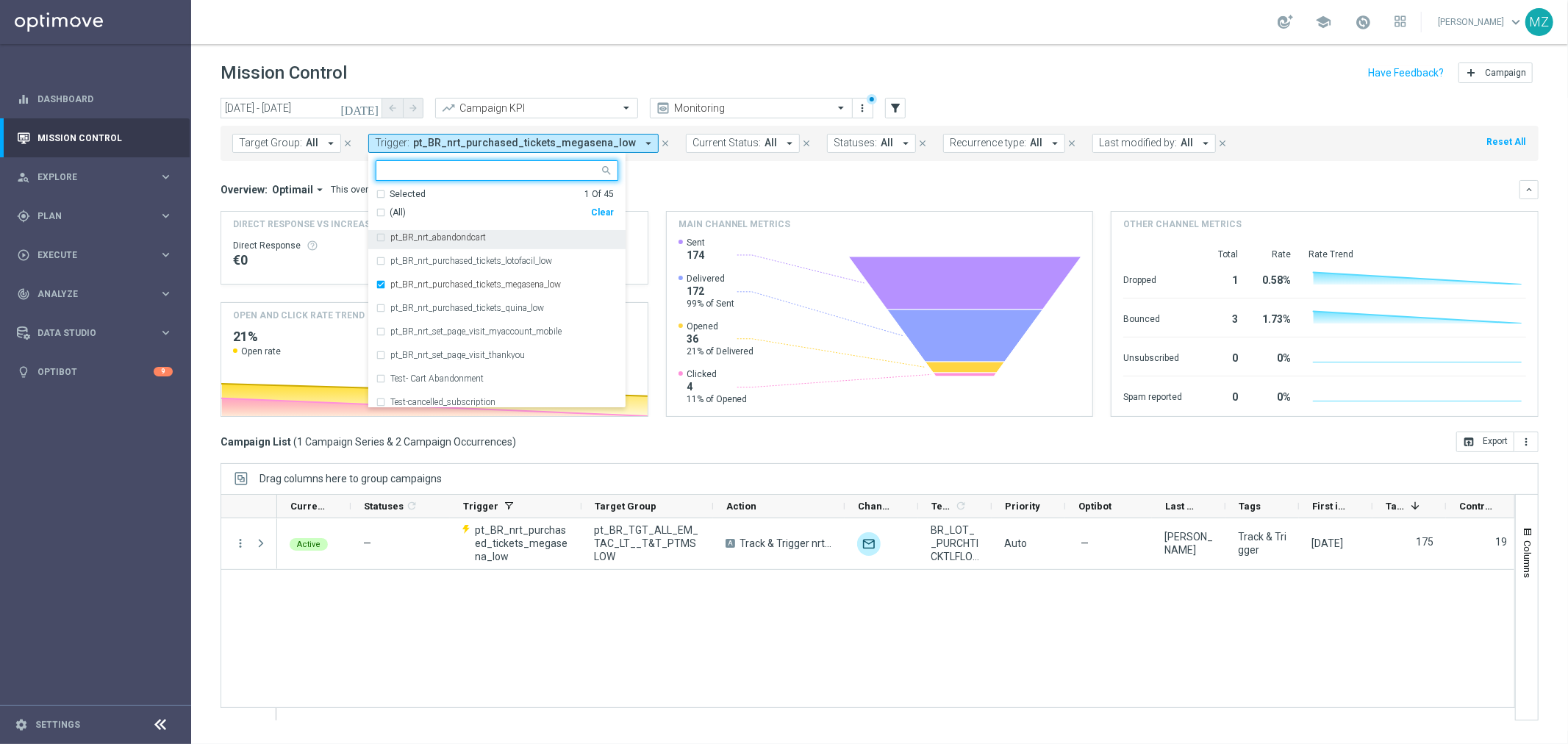
scroll to position [654, 0]
click at [447, 276] on label "pt_BR_nrt_purchased_tickets_megasena_low" at bounding box center [475, 272] width 171 height 9
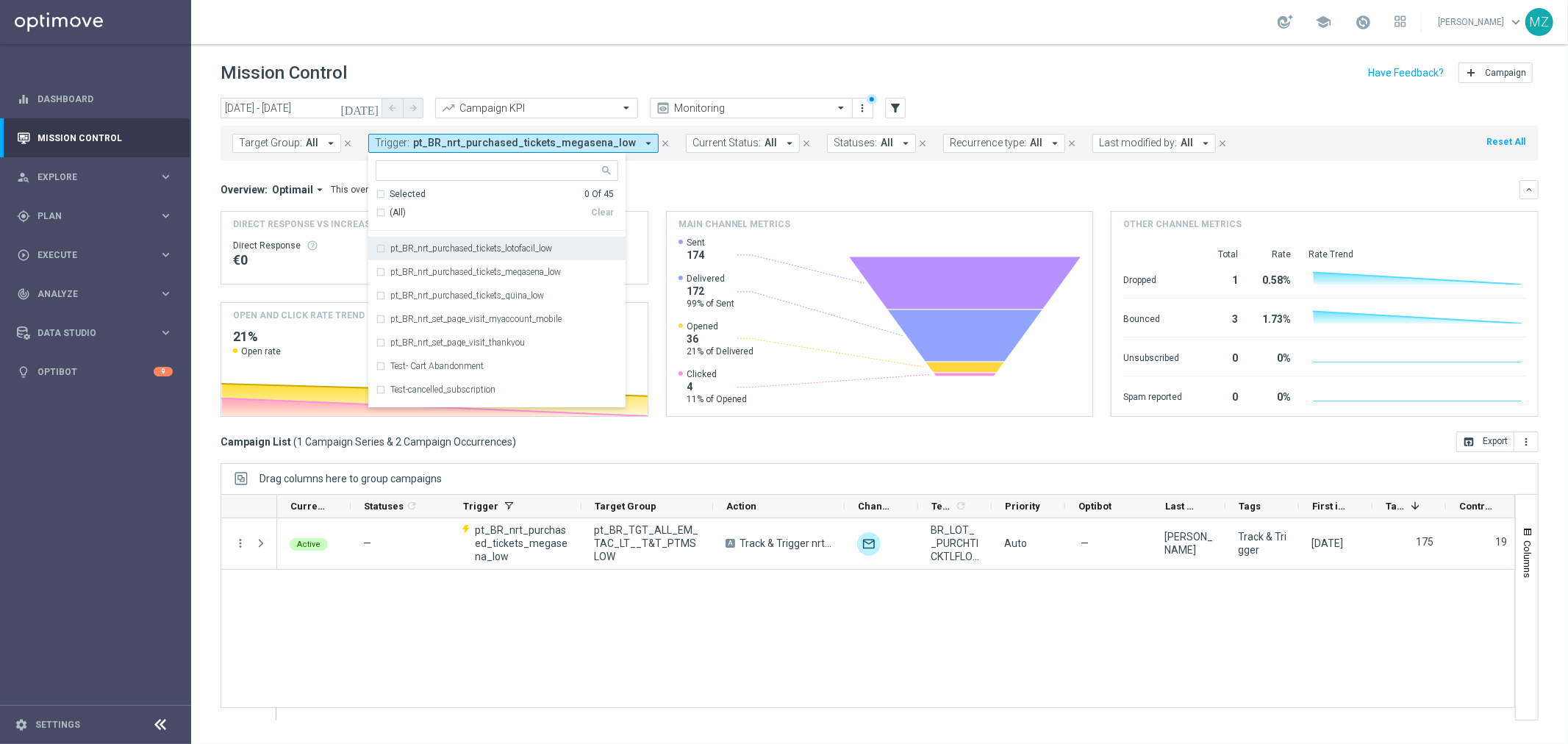
click at [458, 252] on label "pt_BR_nrt_purchased_tickets_lotofacil_low" at bounding box center [471, 249] width 162 height 9
click at [914, 56] on header "Mission Control add Campaign" at bounding box center [880, 71] width 1377 height 54
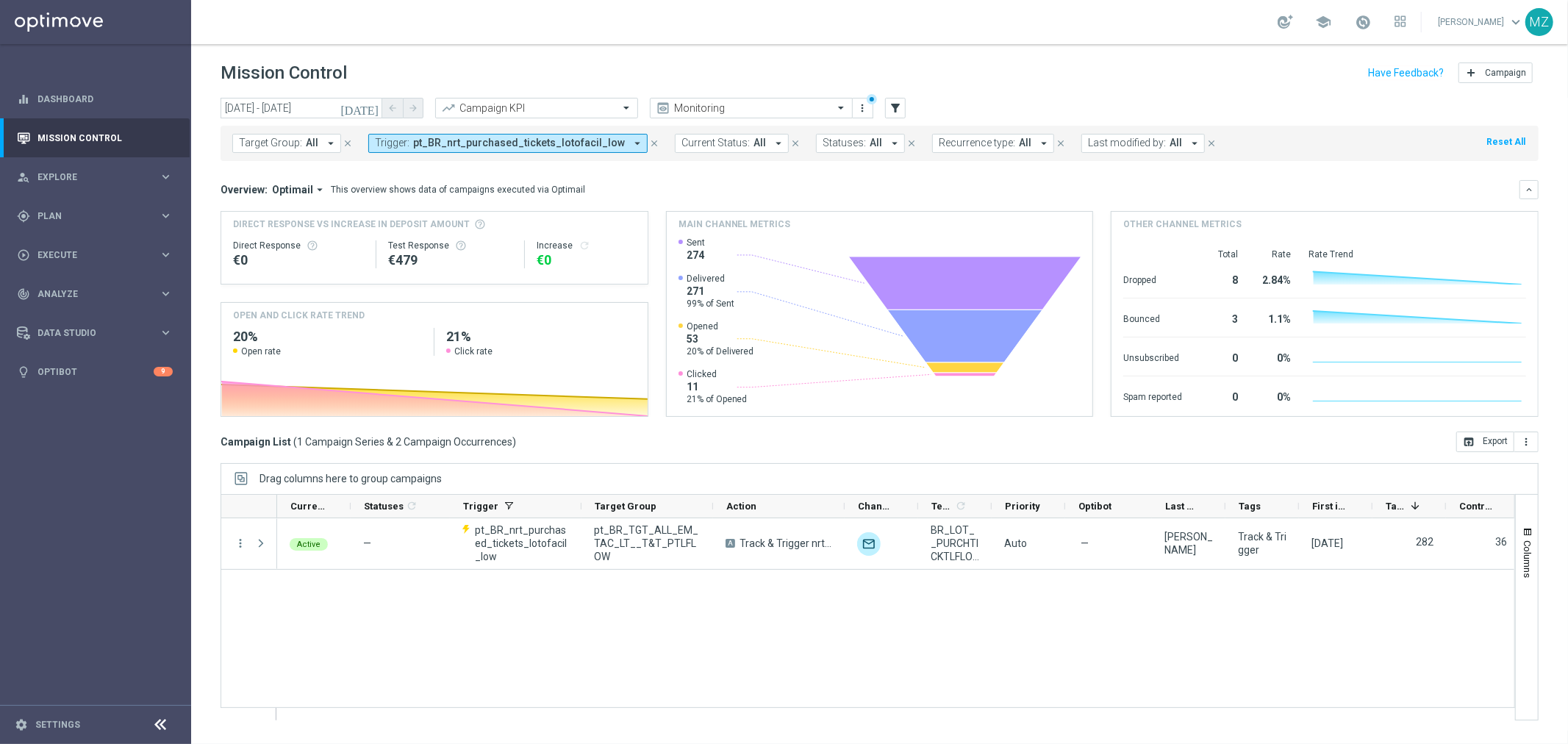
click at [1187, 655] on div "Active — pt_BR_nrt_purchased_tickets_lotofacil_low pt_BR_TGT_ALL_EM_TAC_LT__T&T…" at bounding box center [896, 619] width 1238 height 201
click at [444, 145] on span "pt_BR_nrt_purchased_tickets_lotofacil_low" at bounding box center [519, 143] width 212 height 13
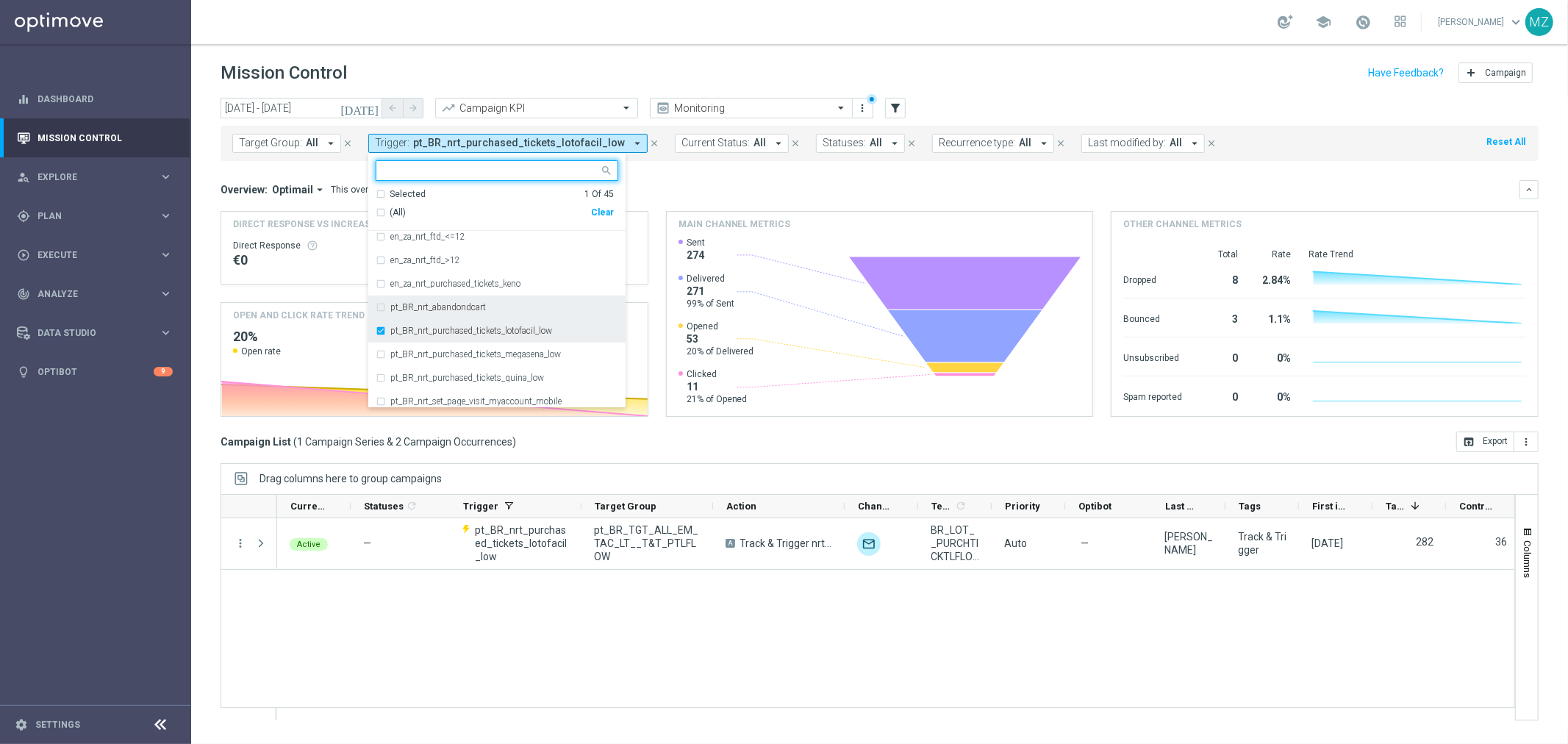
scroll to position [571, 0]
click at [451, 321] on div "pt_BR_nrt_purchased_tickets_lotofacil_low" at bounding box center [497, 330] width 243 height 23
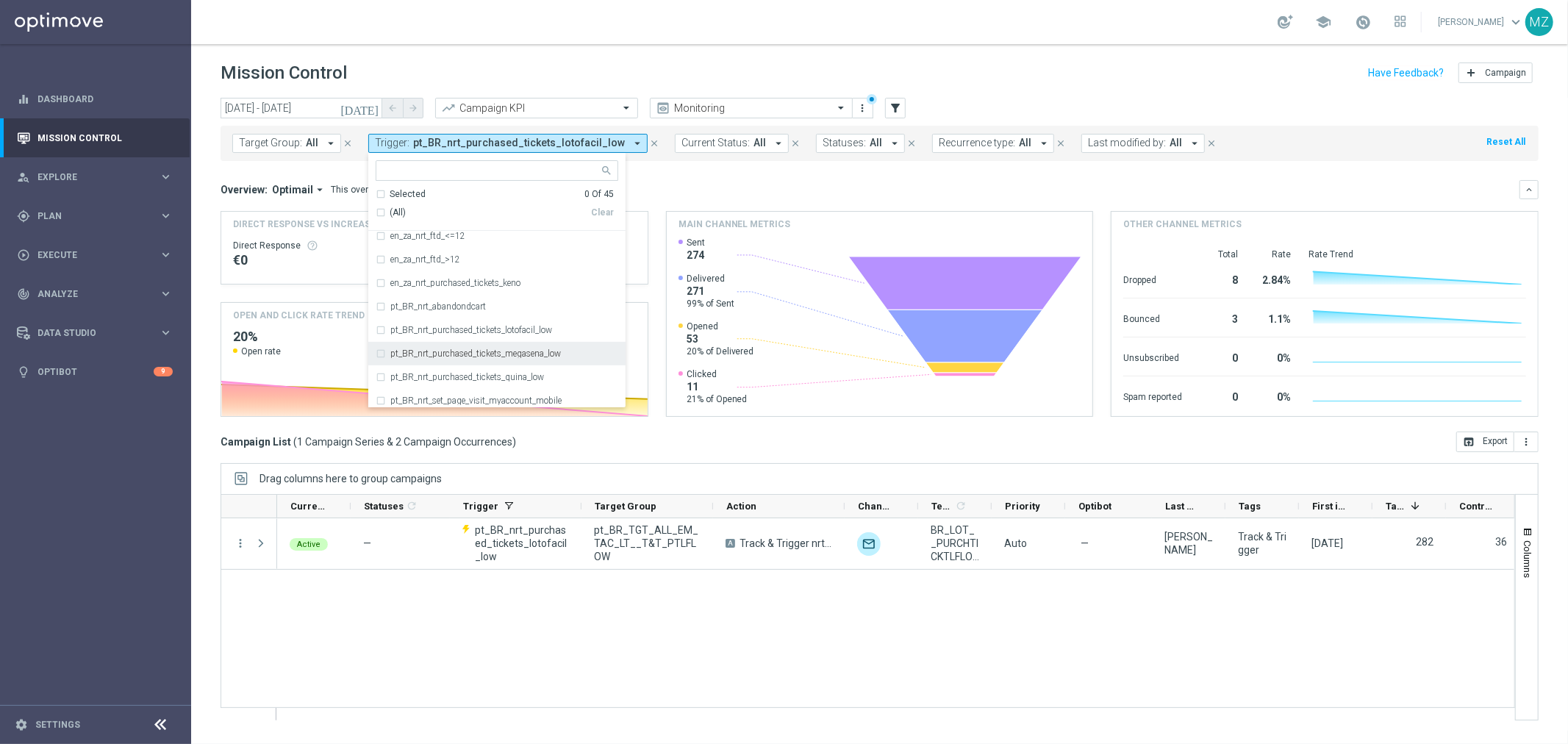
click at [447, 356] on label "pt_BR_nrt_purchased_tickets_megasena_low" at bounding box center [475, 354] width 171 height 9
click at [1001, 61] on div "Mission Control add Campaign" at bounding box center [879, 73] width 1318 height 29
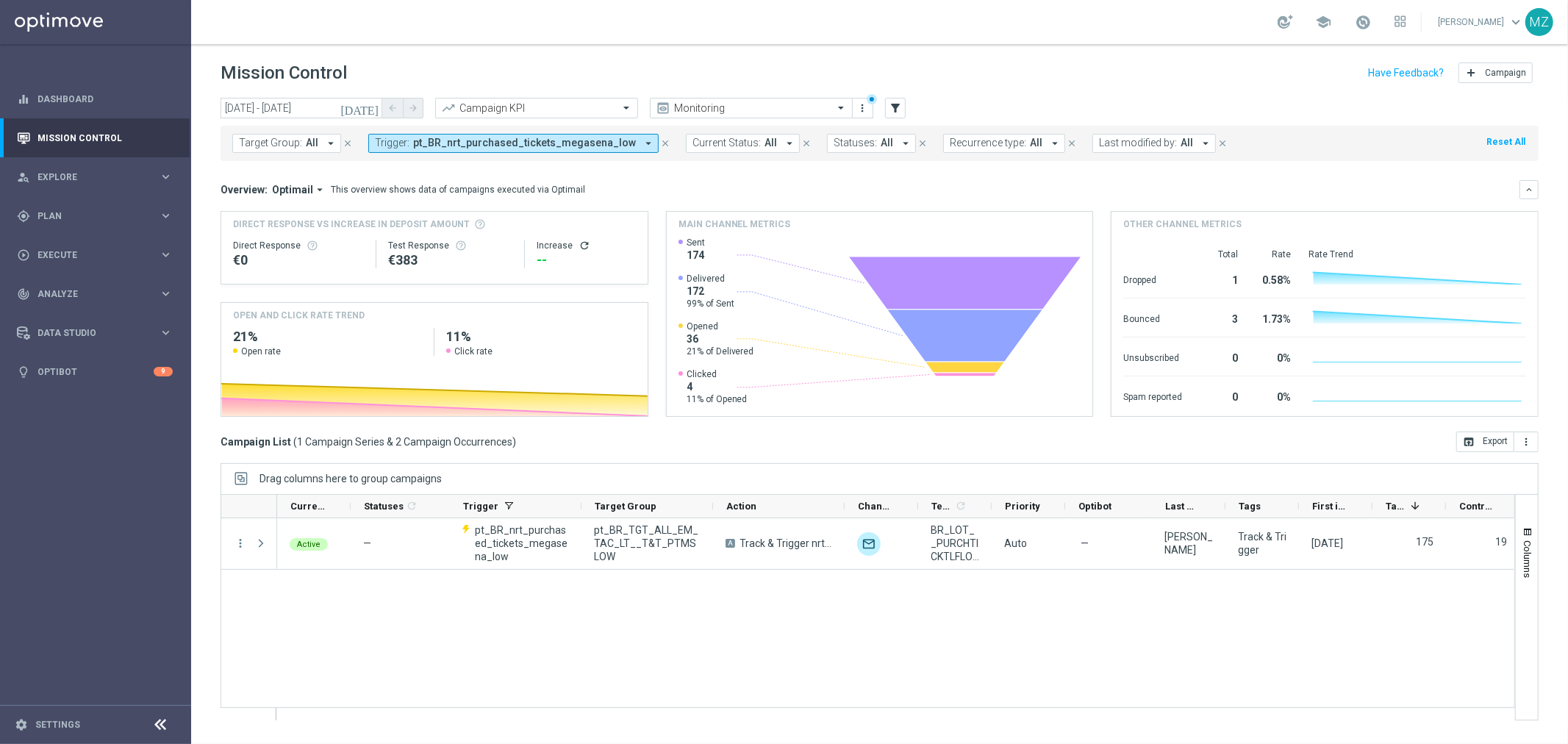
click at [642, 142] on icon "arrow_drop_down" at bounding box center [648, 143] width 13 height 13
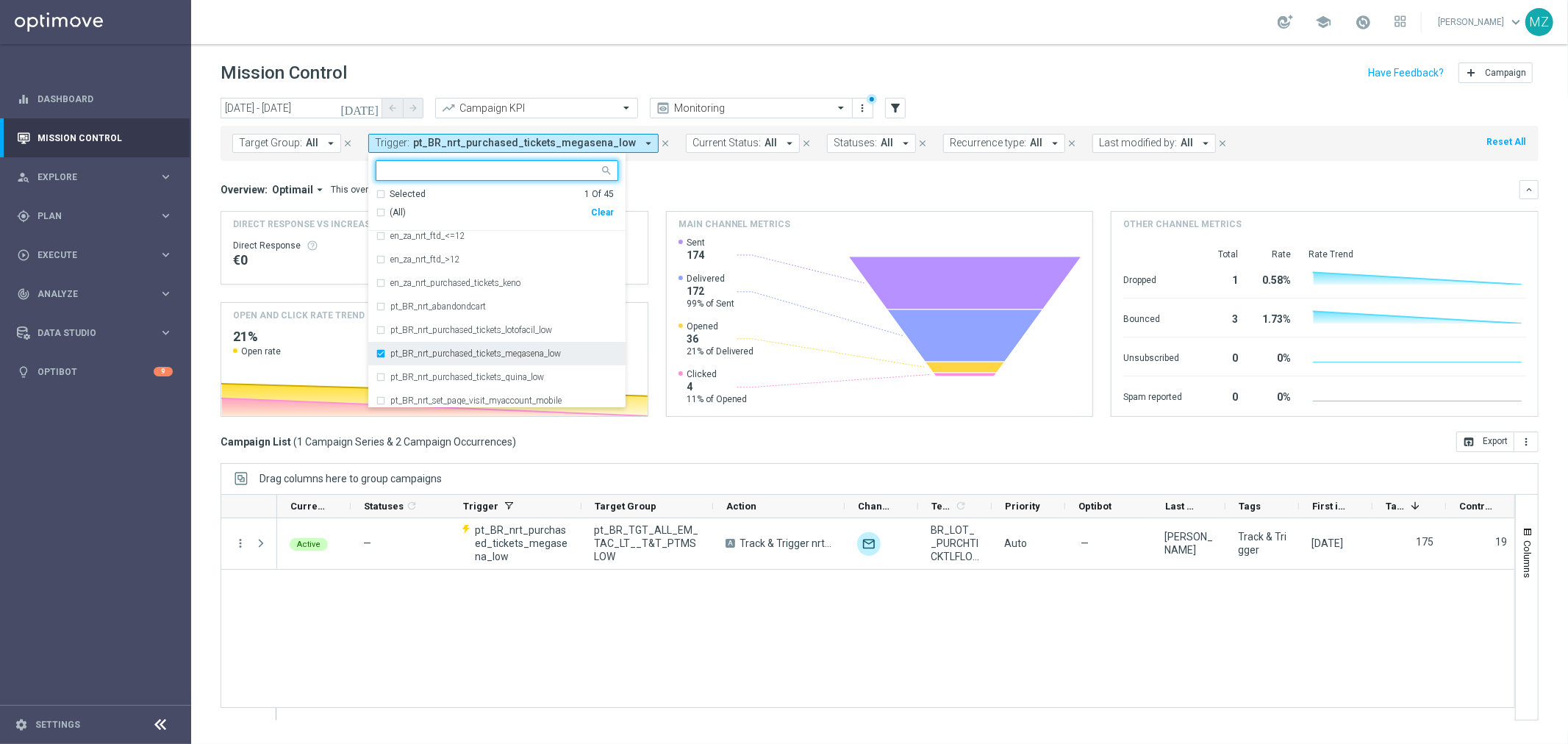
click at [517, 348] on div "pt_BR_nrt_purchased_tickets_megasena_low" at bounding box center [497, 354] width 243 height 23
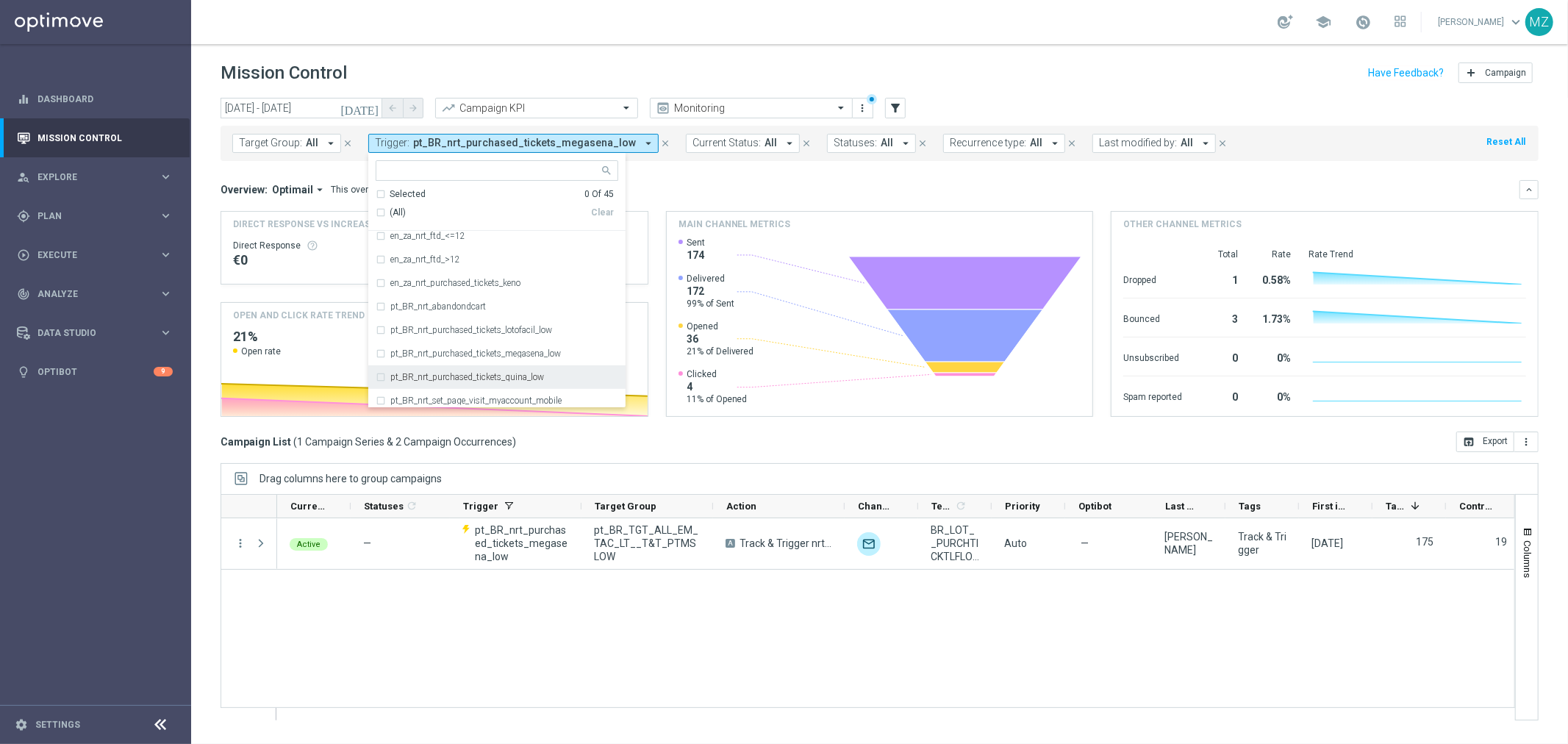
click at [528, 375] on label "pt_BR_nrt_purchased_tickets_quina_low" at bounding box center [467, 378] width 154 height 9
click at [1096, 47] on header "Mission Control add Campaign" at bounding box center [880, 71] width 1377 height 54
